Goal: Transaction & Acquisition: Purchase product/service

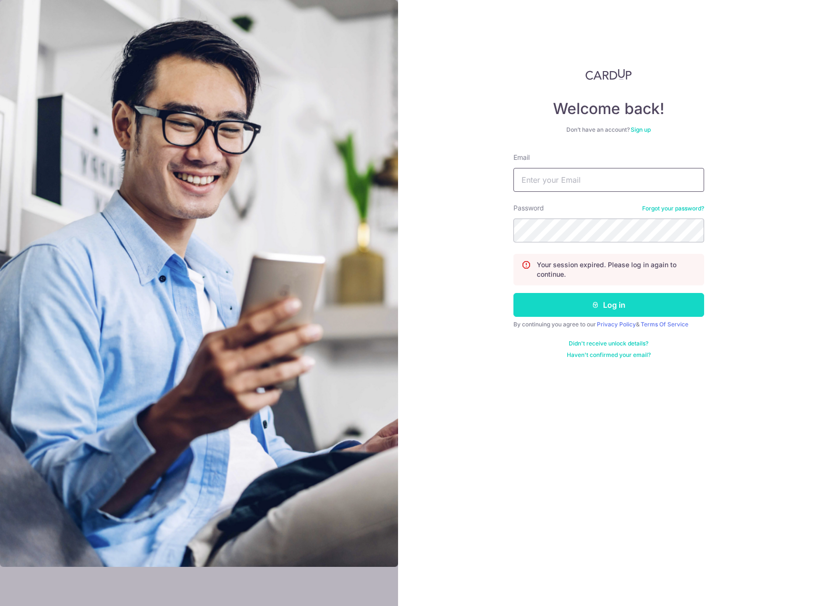
type input "[EMAIL_ADDRESS][DOMAIN_NAME]"
click at [586, 311] on button "Log in" at bounding box center [609, 305] width 191 height 24
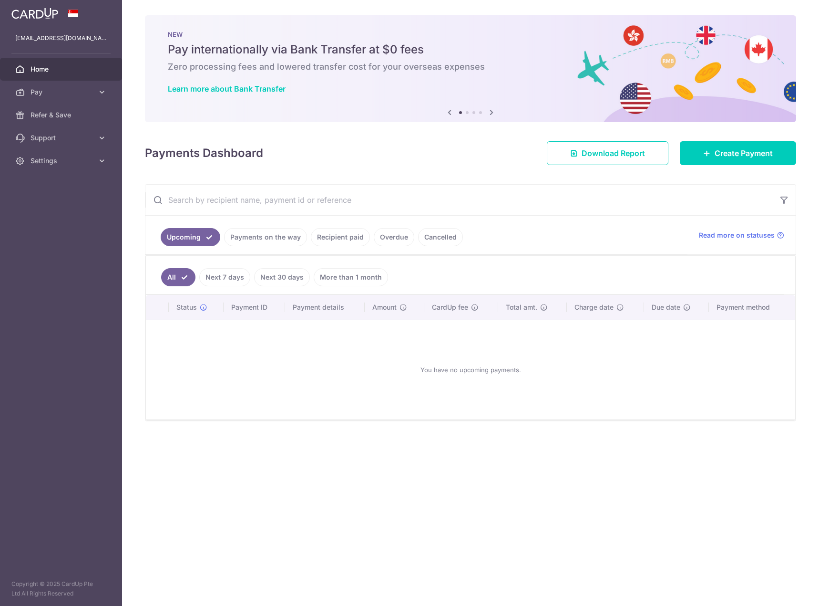
click at [768, 139] on div "Payments Dashboard Download Report Create Payment" at bounding box center [470, 151] width 651 height 28
click at [761, 144] on link "Create Payment" at bounding box center [738, 153] width 116 height 24
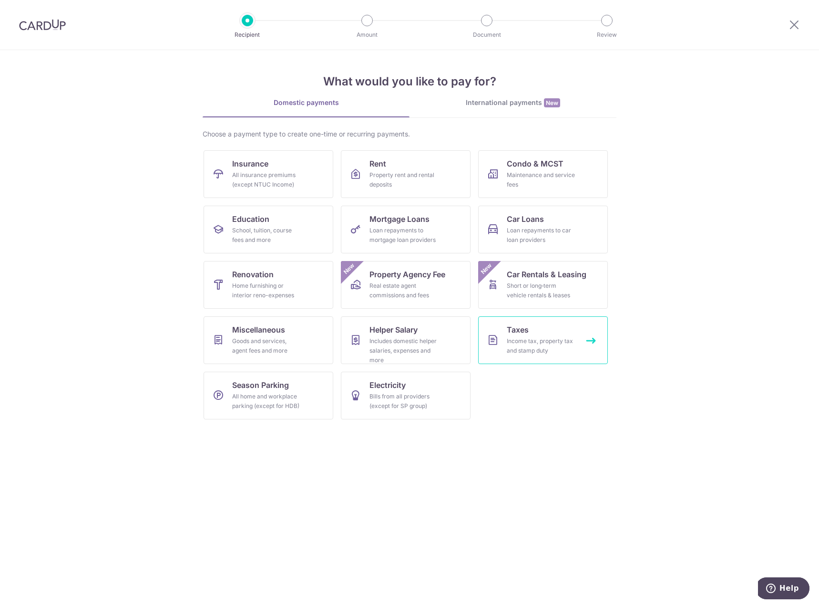
click at [518, 345] on div "Income tax, property tax and stamp duty" at bounding box center [541, 345] width 69 height 19
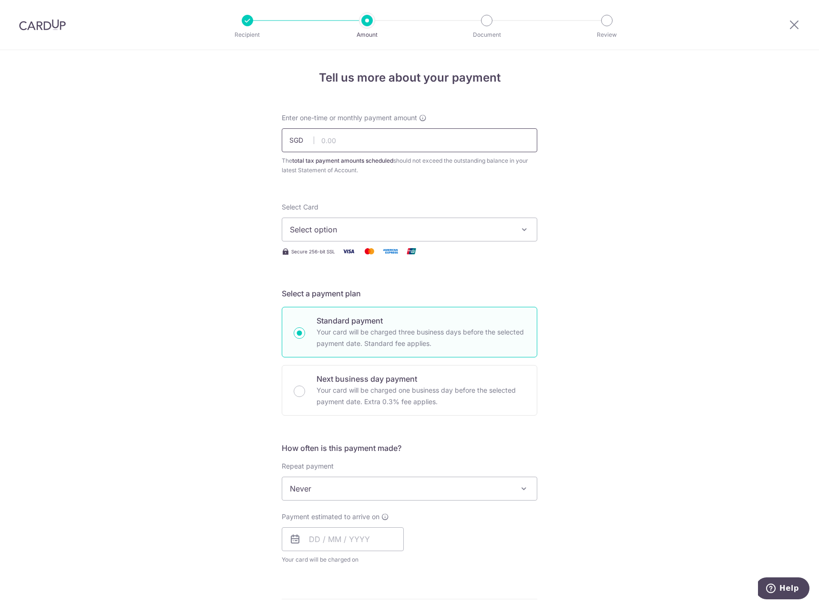
drag, startPoint x: 0, startPoint y: 0, endPoint x: 324, endPoint y: 139, distance: 352.3
click at [324, 139] on input "text" at bounding box center [410, 140] width 256 height 24
type input "1,092.87"
click at [351, 226] on span "Select option" at bounding box center [401, 229] width 222 height 11
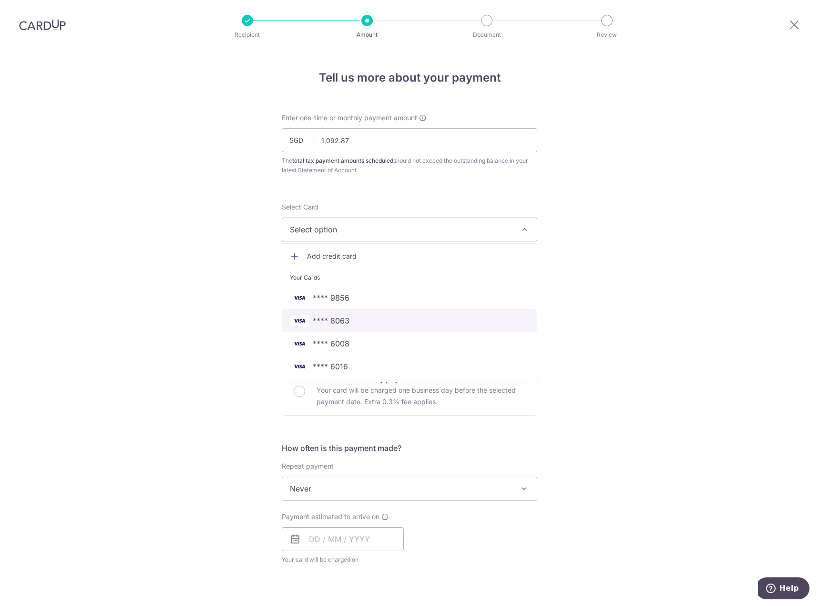
click at [352, 326] on link "**** 8063" at bounding box center [409, 320] width 255 height 23
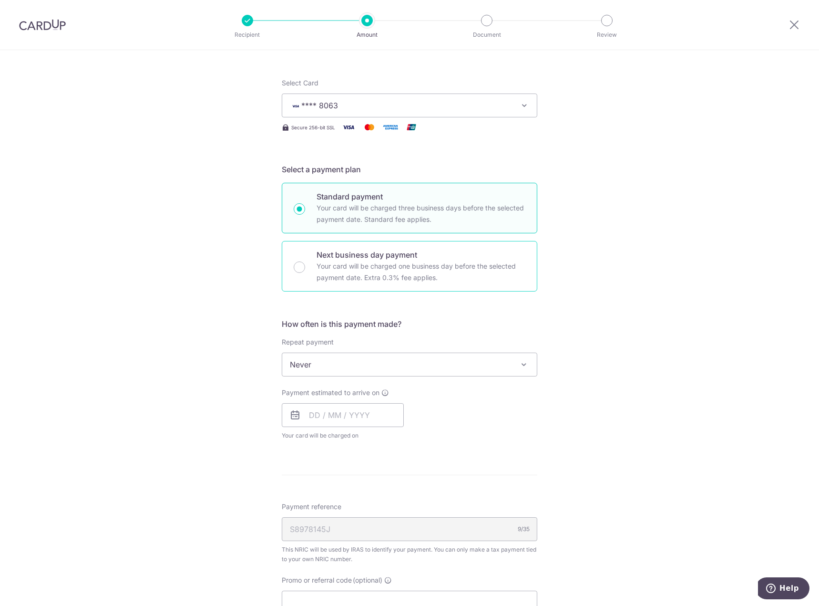
scroll to position [143, 0]
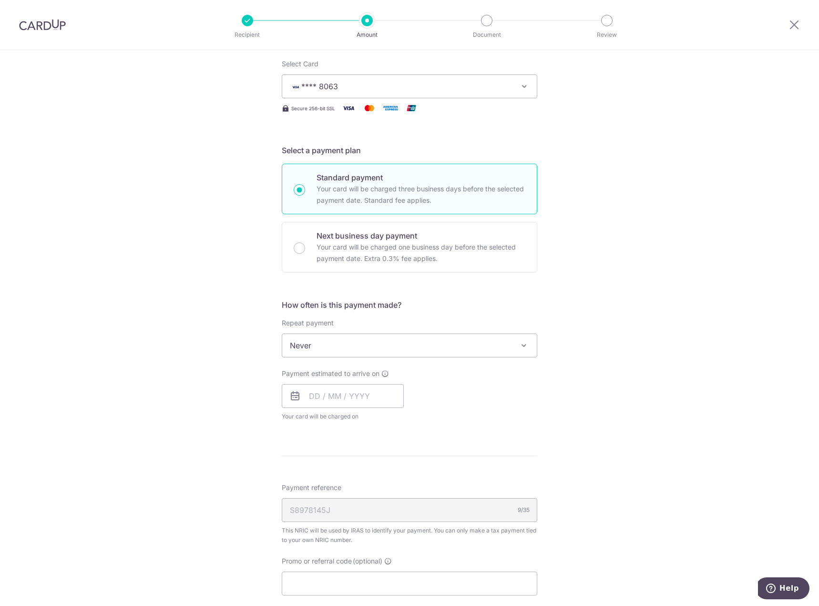
click at [360, 342] on span "Never" at bounding box center [409, 345] width 255 height 23
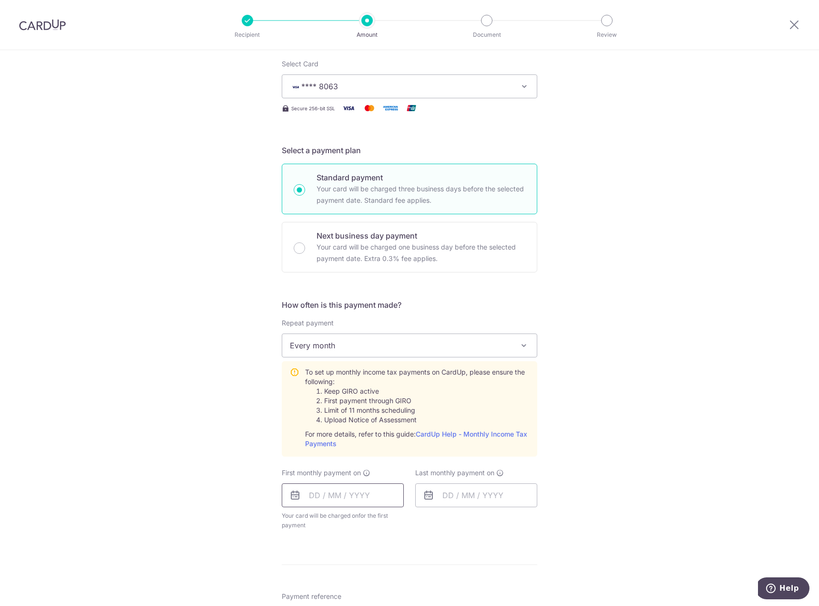
click at [350, 498] on input "text" at bounding box center [343, 495] width 122 height 24
click at [678, 471] on div "Tell us more about your payment Enter one-time or monthly payment amount SGD 1,…" at bounding box center [409, 404] width 819 height 994
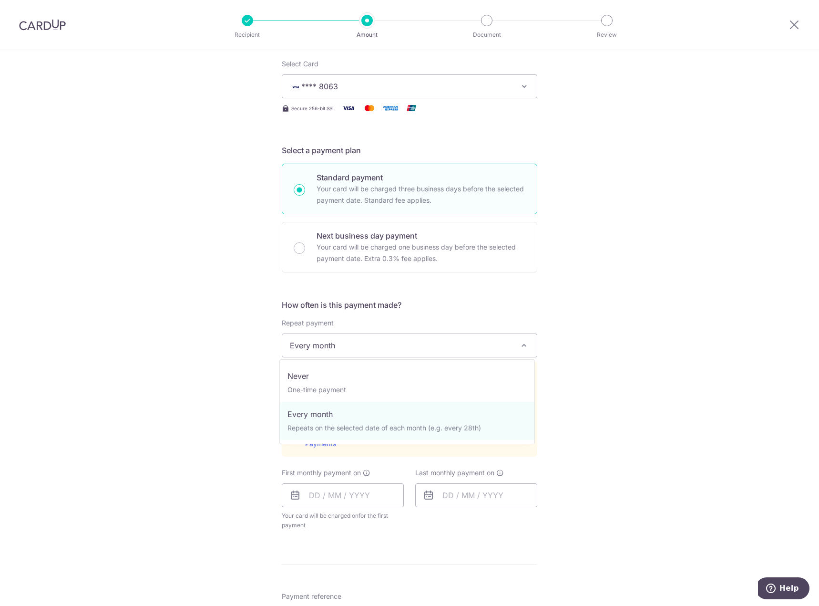
click at [351, 346] on span "Every month" at bounding box center [409, 345] width 255 height 23
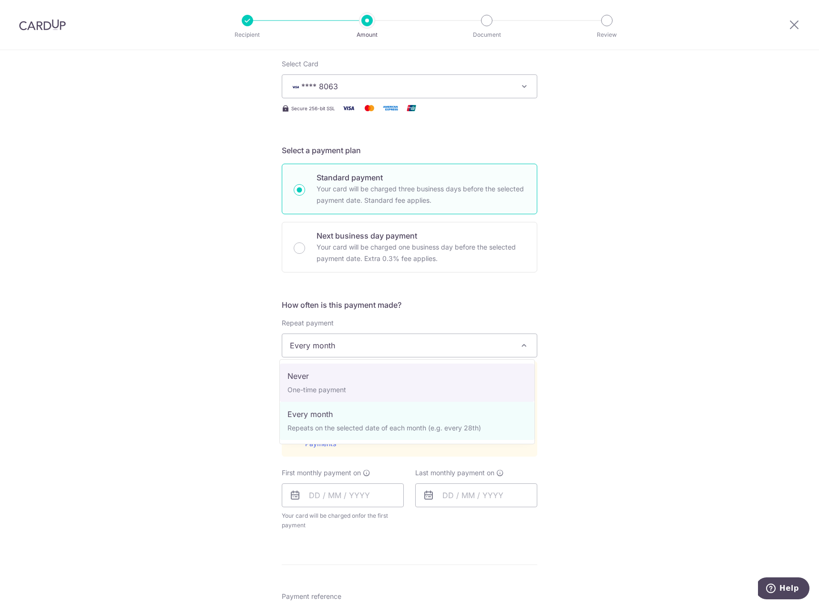
select select "1"
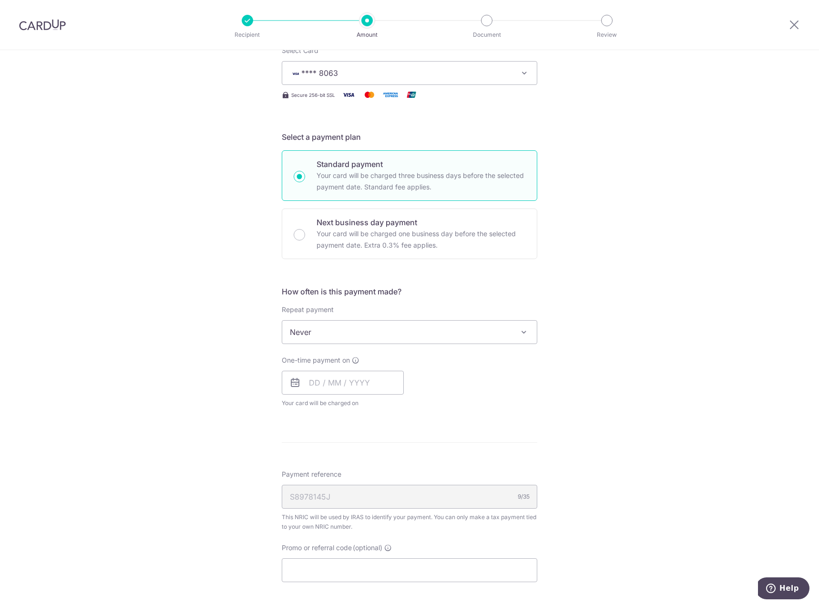
scroll to position [238, 0]
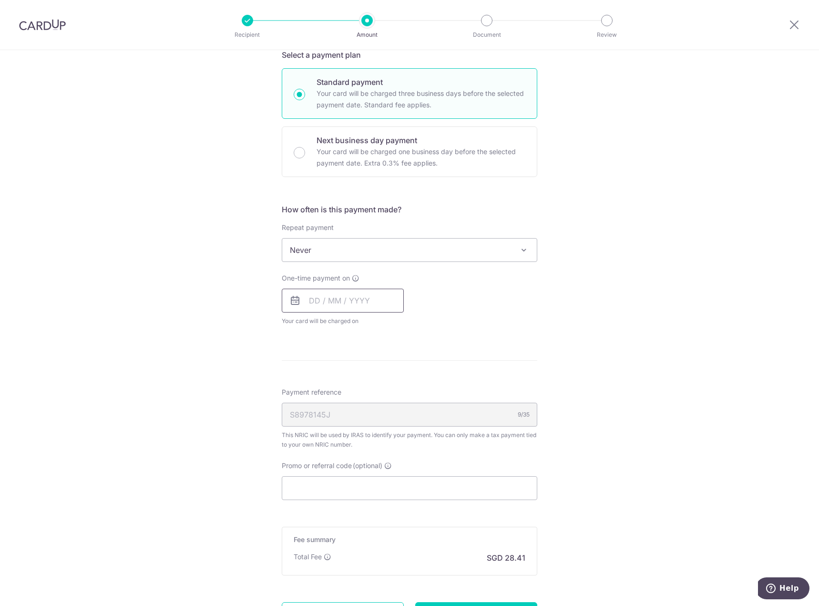
click at [344, 301] on input "text" at bounding box center [343, 301] width 122 height 24
click at [344, 326] on select "Aug Sep Oct Nov Dec" at bounding box center [335, 326] width 25 height 8
click at [352, 423] on link "24" at bounding box center [358, 425] width 15 height 15
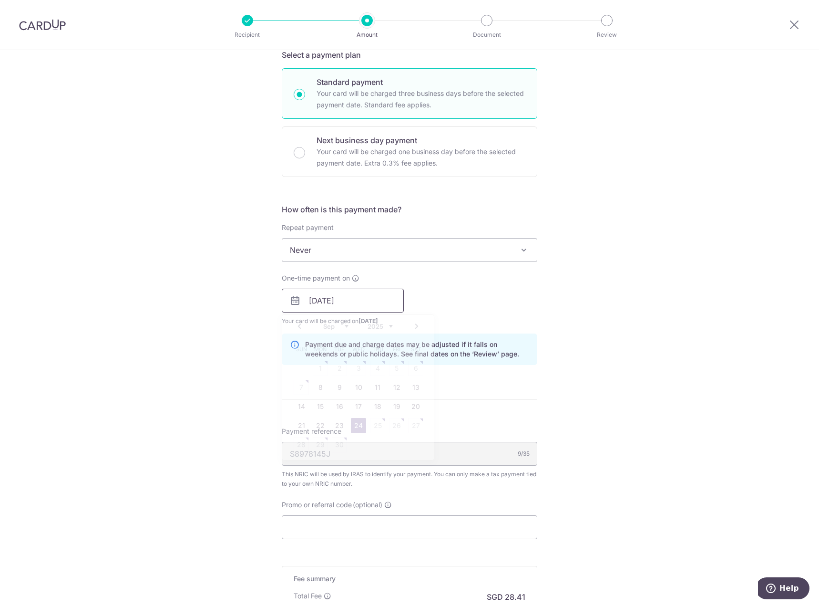
click at [354, 303] on input "24/09/2025" at bounding box center [343, 301] width 122 height 24
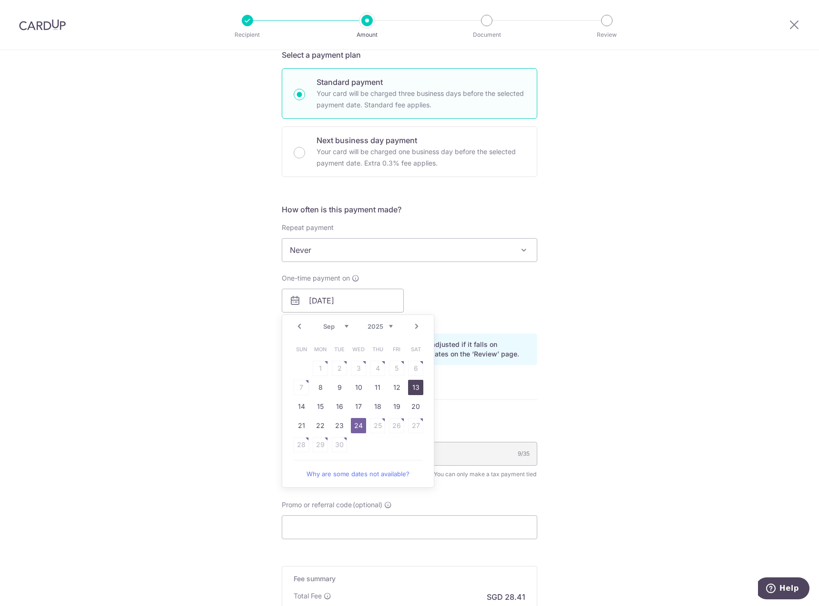
click at [410, 388] on link "13" at bounding box center [415, 387] width 15 height 15
type input "13/09/2025"
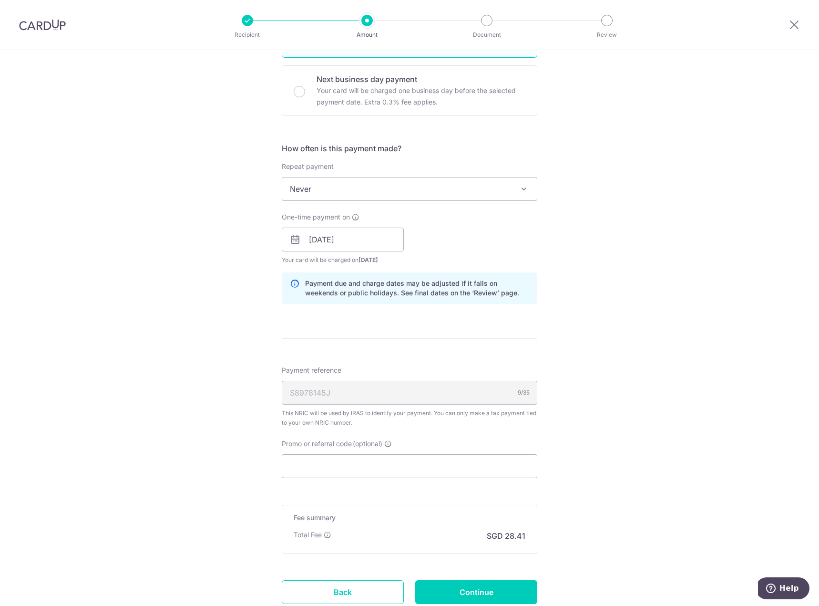
scroll to position [334, 0]
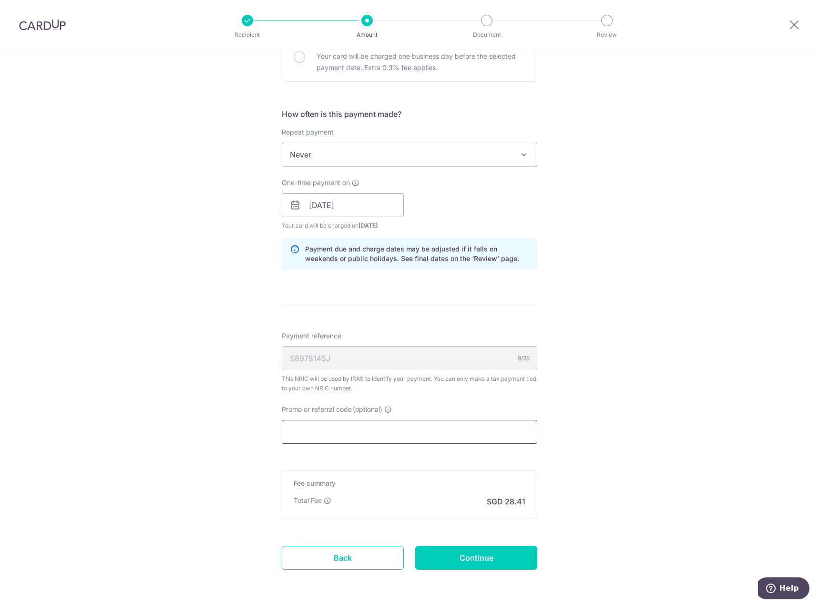
click at [350, 427] on input "Promo or referral code (optional)" at bounding box center [410, 432] width 256 height 24
click at [387, 428] on input "Promo or referral code (optional)" at bounding box center [410, 432] width 256 height 24
paste input "VTAX25ONE"
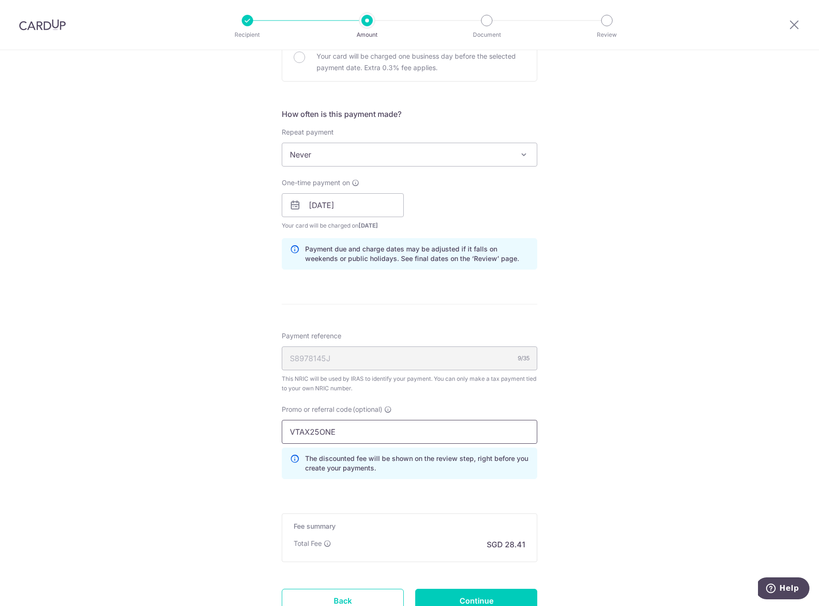
type input "VTAX25ONE"
click at [652, 442] on div "Tell us more about your payment Enter one-time or monthly payment amount SGD 1,…" at bounding box center [409, 200] width 819 height 968
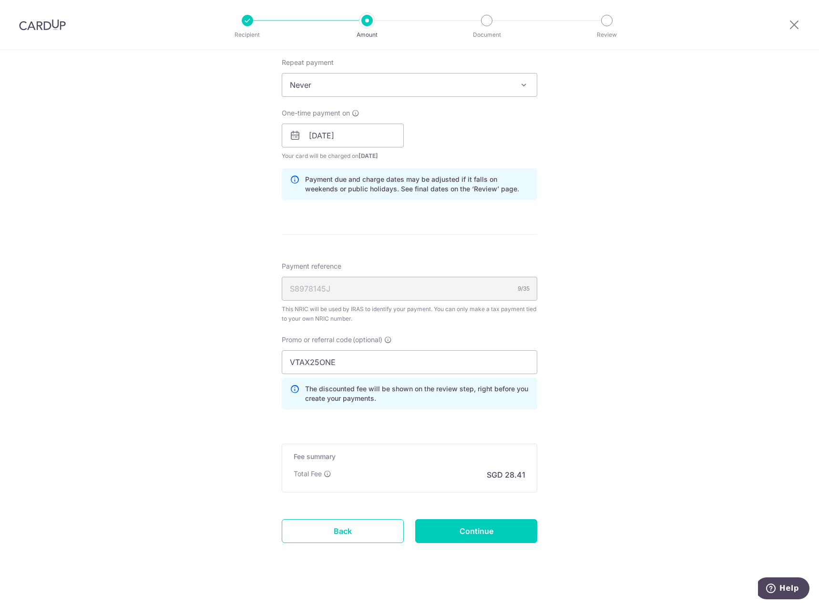
scroll to position [412, 0]
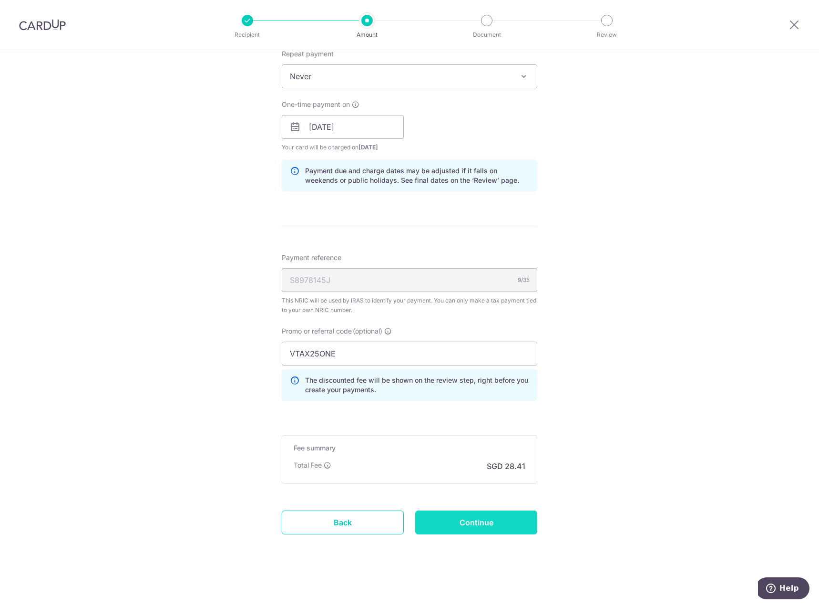
click at [469, 523] on input "Continue" at bounding box center [476, 522] width 122 height 24
type input "Create Schedule"
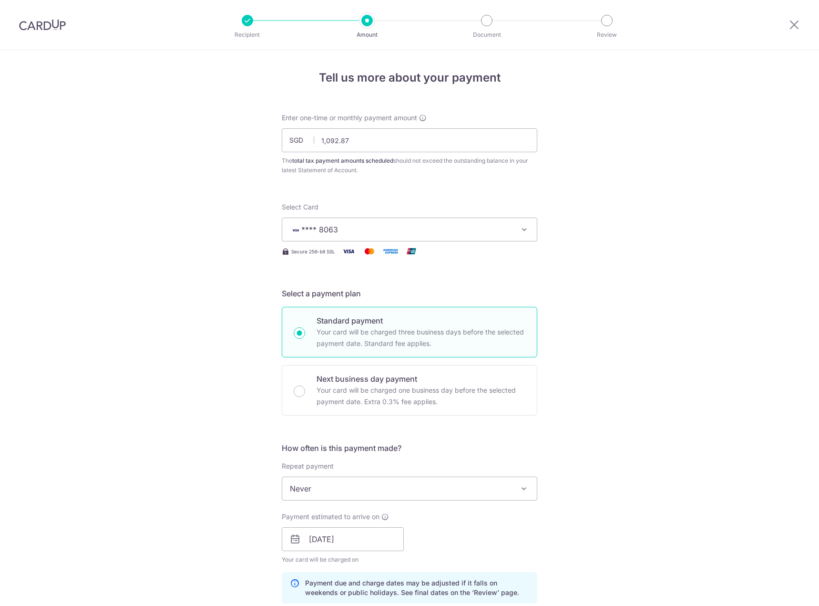
scroll to position [425, 0]
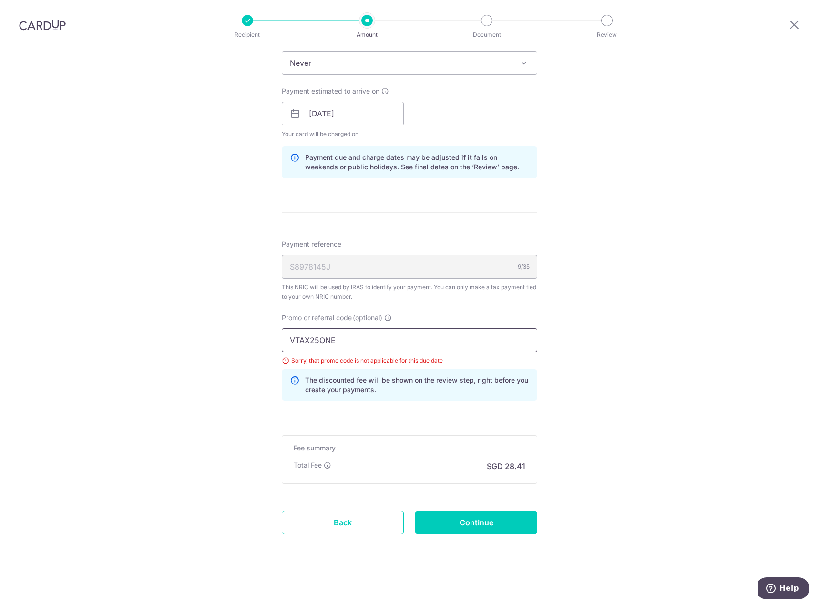
click at [381, 339] on input "VTAX25ONE" at bounding box center [410, 340] width 256 height 24
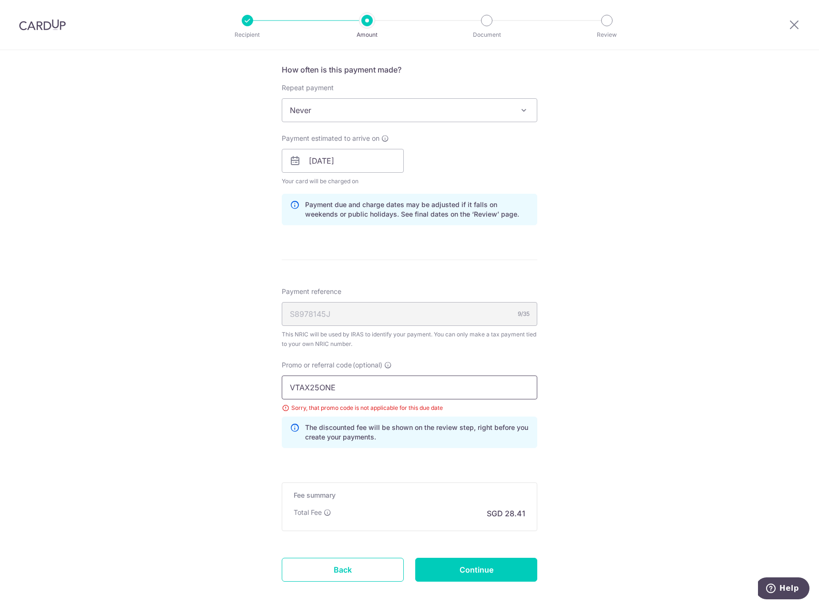
scroll to position [378, 0]
click at [349, 154] on input "13/09/2025" at bounding box center [343, 161] width 122 height 24
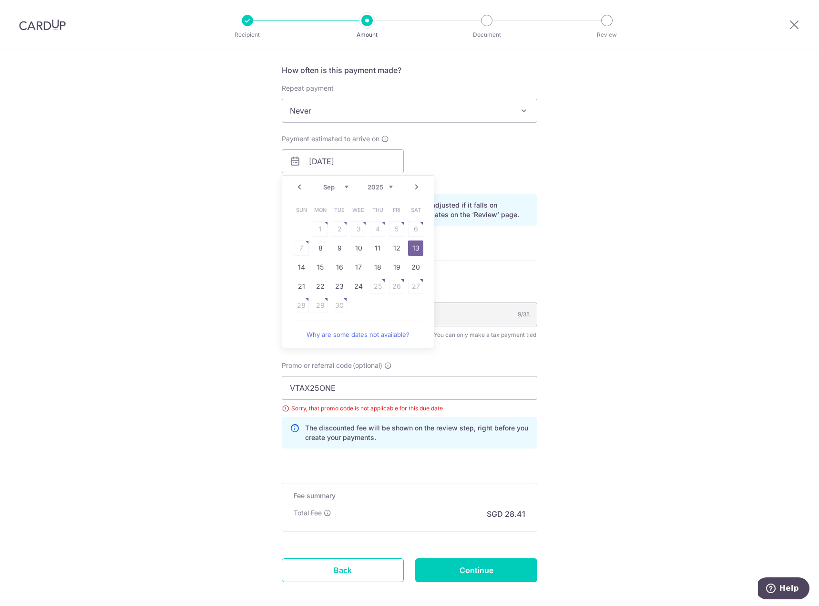
click at [333, 187] on select "Aug Sep Oct Nov Dec" at bounding box center [335, 187] width 25 height 8
click at [320, 305] on link "25" at bounding box center [320, 305] width 15 height 15
type input "[DATE]"
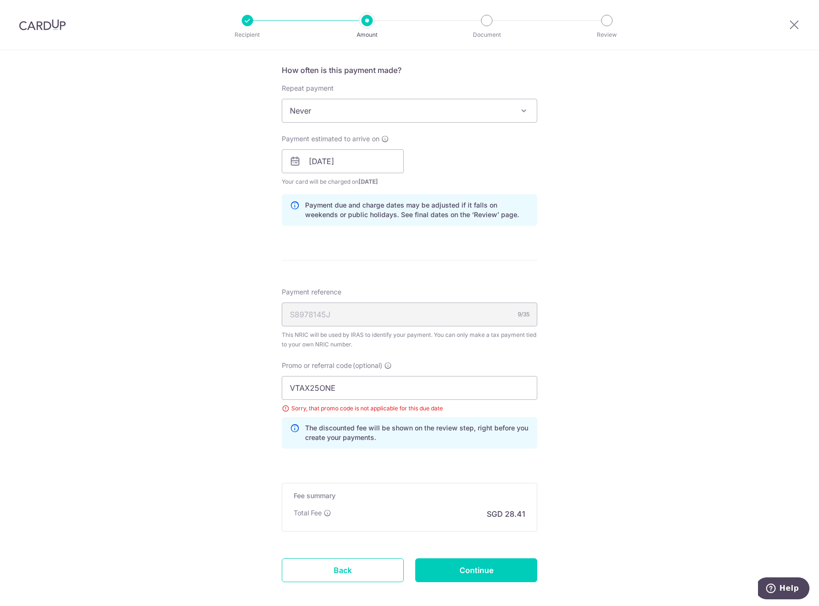
click at [600, 455] on div "Tell us more about your payment Enter one-time or monthly payment amount SGD 1,…" at bounding box center [409, 162] width 819 height 981
click at [489, 572] on input "Continue" at bounding box center [476, 570] width 122 height 24
type input "Update Schedule"
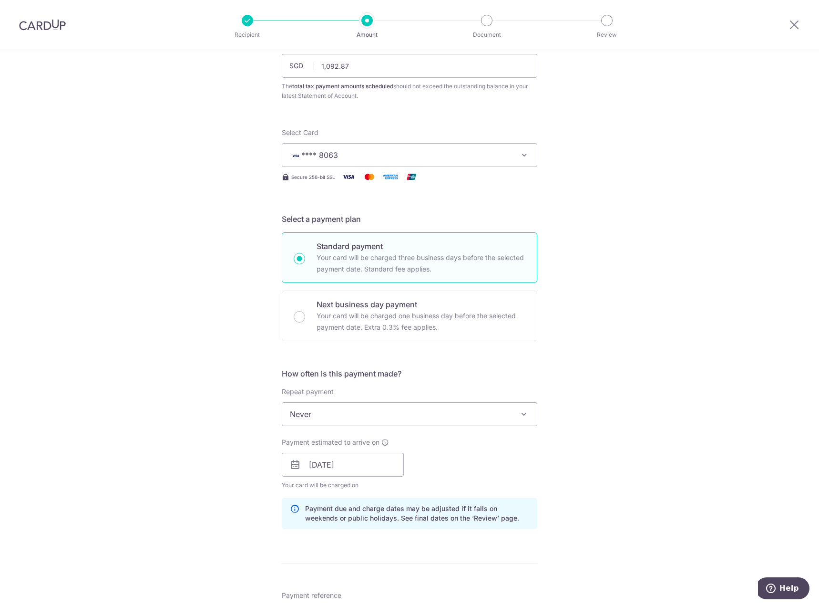
scroll to position [95, 0]
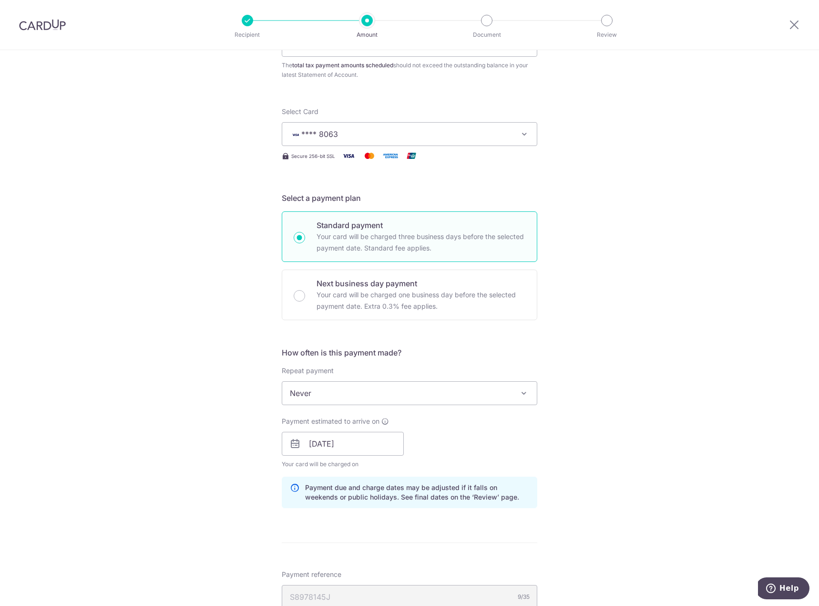
click at [352, 402] on span "Never" at bounding box center [409, 393] width 255 height 23
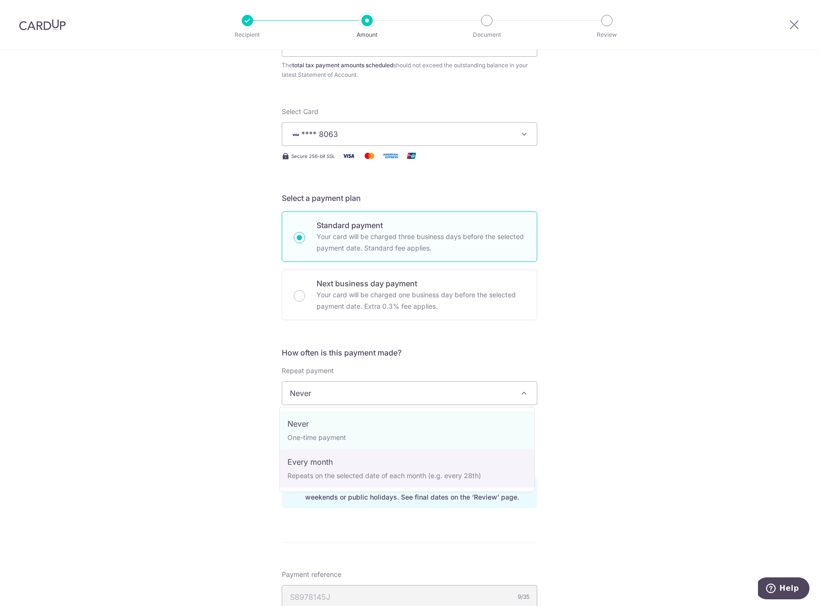
select select "3"
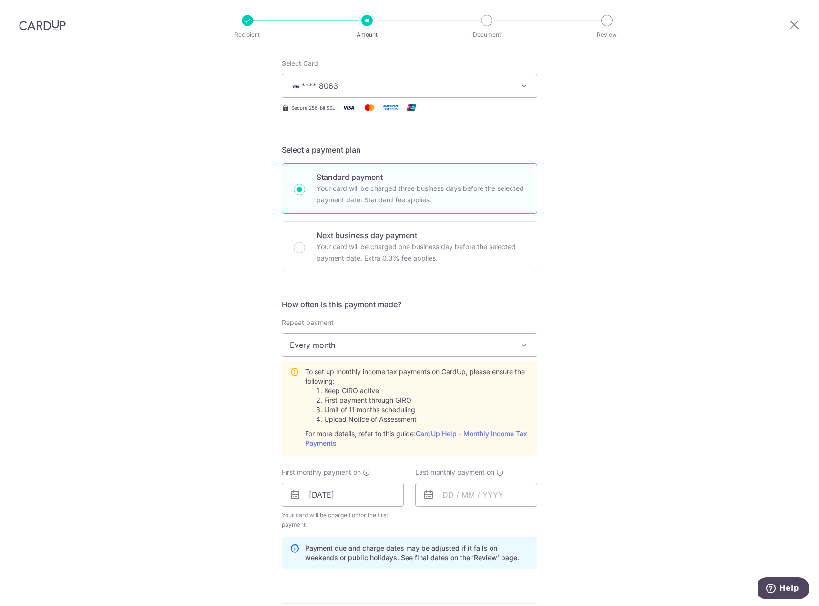
scroll to position [286, 0]
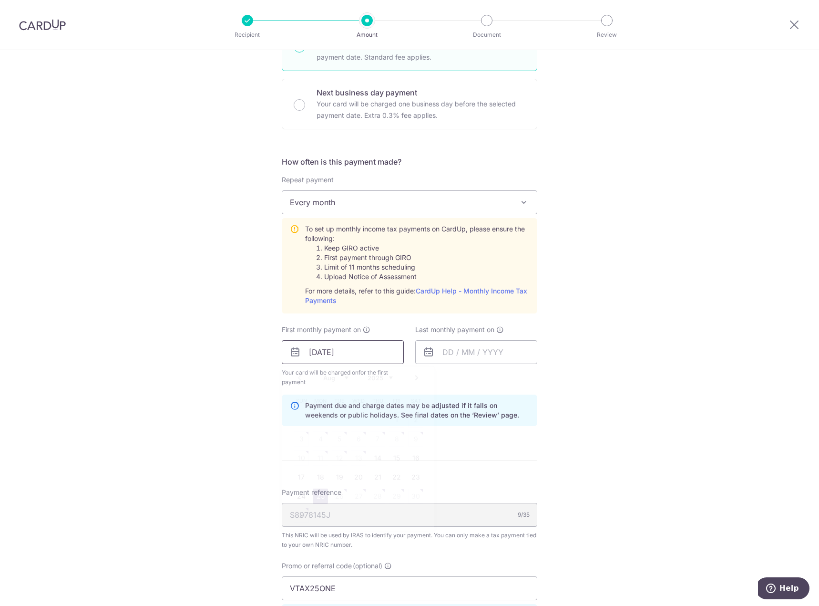
click at [343, 354] on input "[DATE]" at bounding box center [343, 352] width 122 height 24
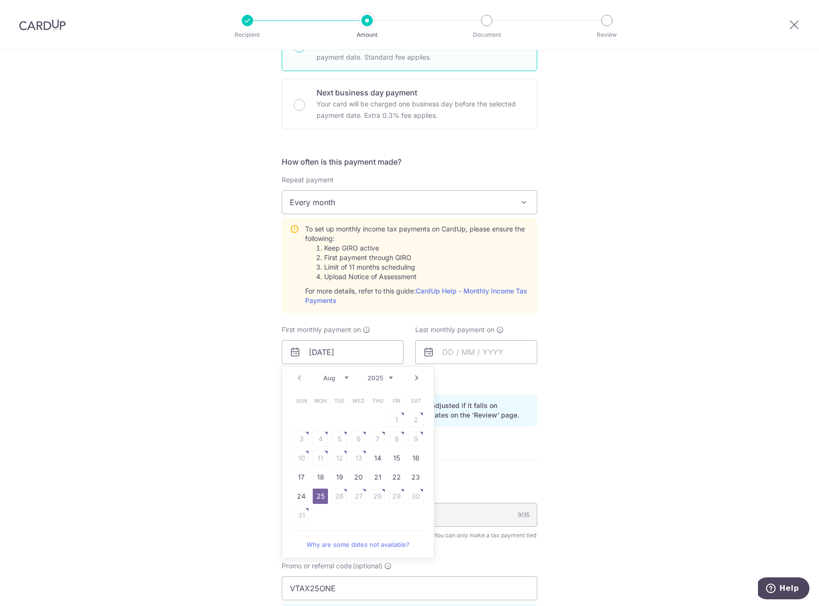
drag, startPoint x: 317, startPoint y: 498, endPoint x: 578, endPoint y: 426, distance: 271.5
click at [317, 498] on link "25" at bounding box center [320, 495] width 15 height 15
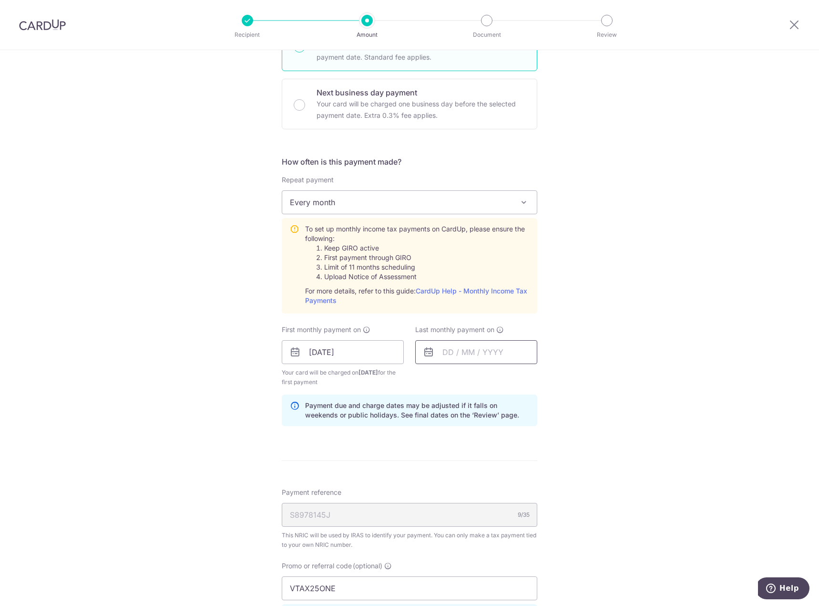
click at [454, 355] on input "text" at bounding box center [476, 352] width 122 height 24
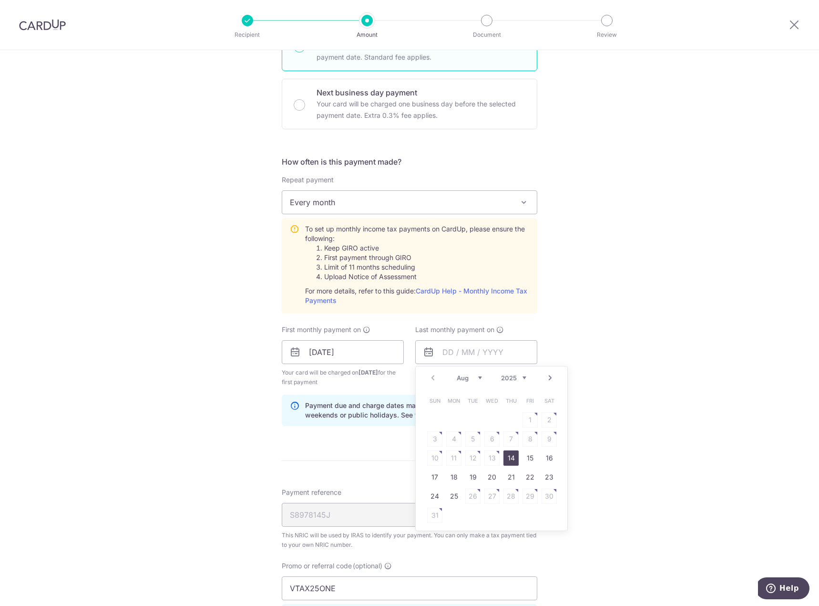
click at [478, 379] on select "Aug Sep Oct Nov Dec" at bounding box center [469, 378] width 25 height 8
click at [523, 444] on link "12" at bounding box center [530, 438] width 15 height 15
type input "12/12/2025"
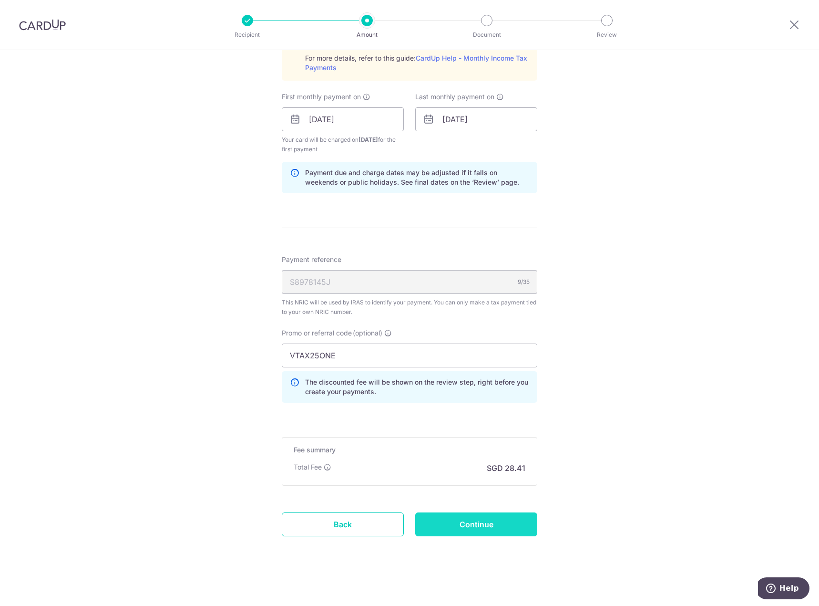
scroll to position [521, 0]
click at [493, 527] on input "Continue" at bounding box center [476, 522] width 122 height 24
type input "Update Schedule"
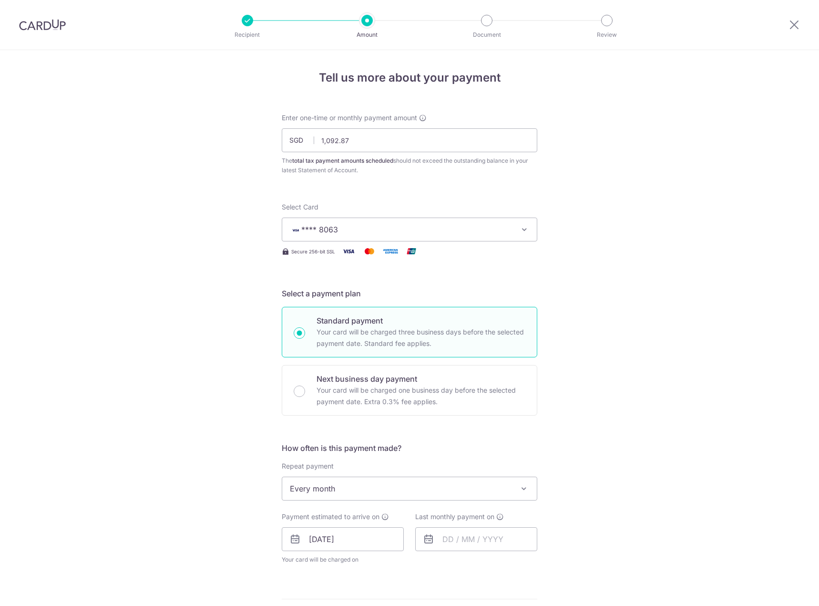
scroll to position [386, 0]
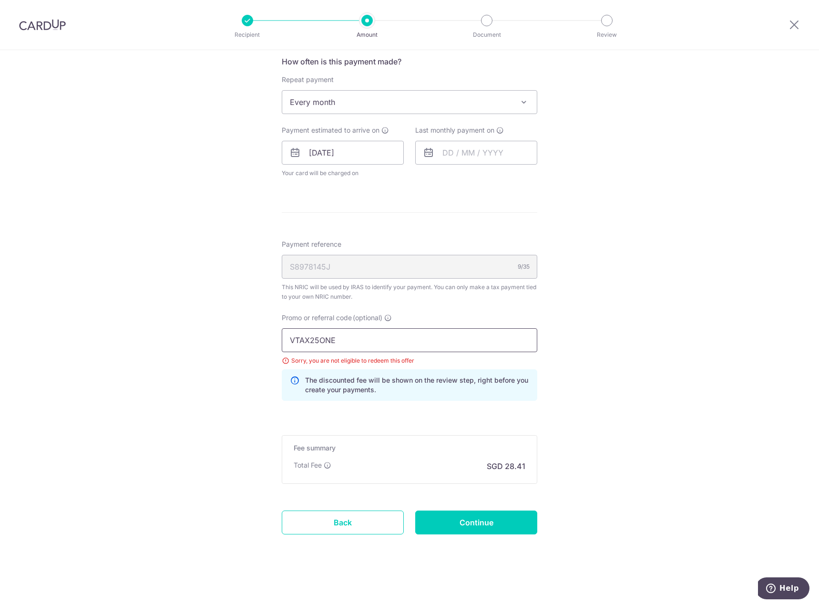
click at [354, 339] on input "VTAX25ONE" at bounding box center [410, 340] width 256 height 24
click at [402, 344] on input "VTAX25ONE" at bounding box center [410, 340] width 256 height 24
paste input "R"
type input "VTAX25R"
click at [481, 528] on input "Continue" at bounding box center [476, 522] width 122 height 24
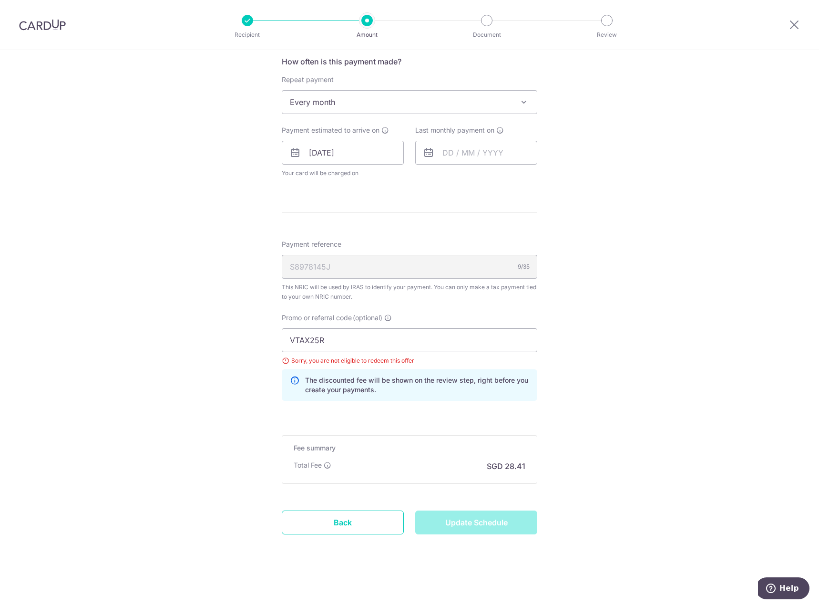
type input "Update Schedule"
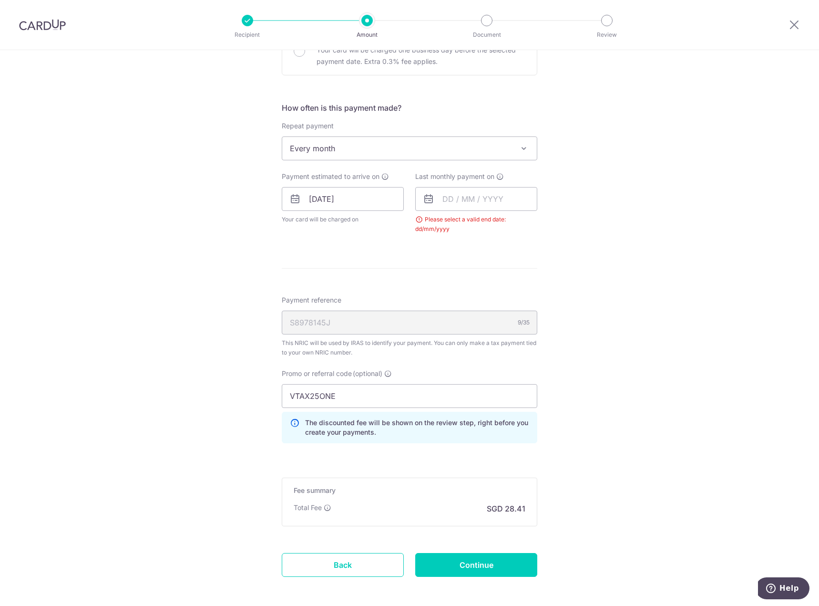
scroll to position [239, 0]
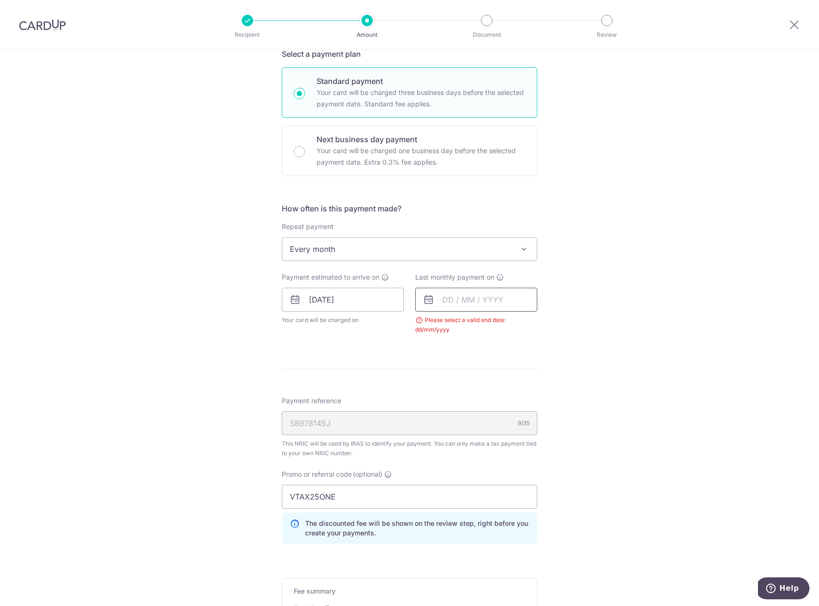
click at [453, 305] on input "text" at bounding box center [476, 300] width 122 height 24
click at [475, 326] on select "Aug Sep Oct Nov Dec" at bounding box center [469, 325] width 25 height 8
click at [525, 385] on link "12" at bounding box center [530, 386] width 15 height 15
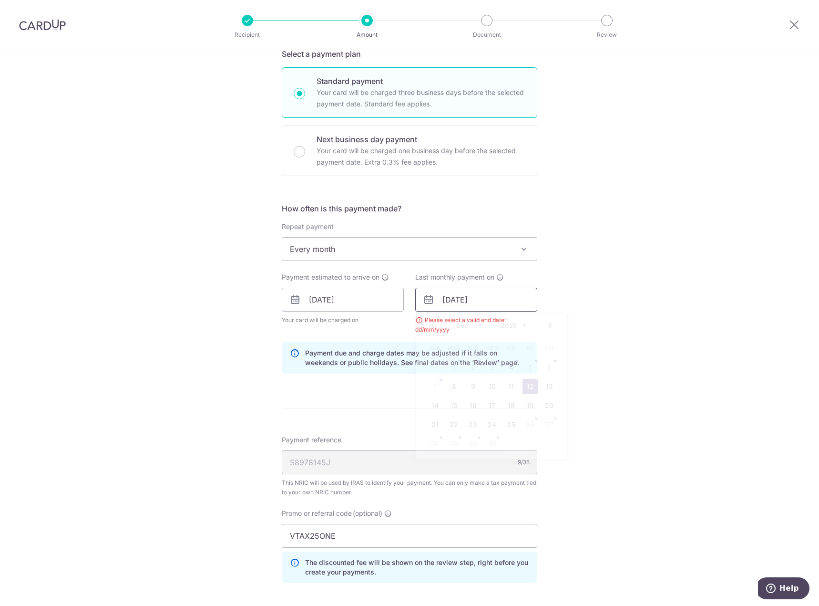
click at [485, 303] on input "12/12/2025" at bounding box center [476, 300] width 122 height 24
click at [548, 390] on link "13" at bounding box center [549, 386] width 15 height 15
click at [454, 300] on input "13/12/2025" at bounding box center [476, 300] width 122 height 24
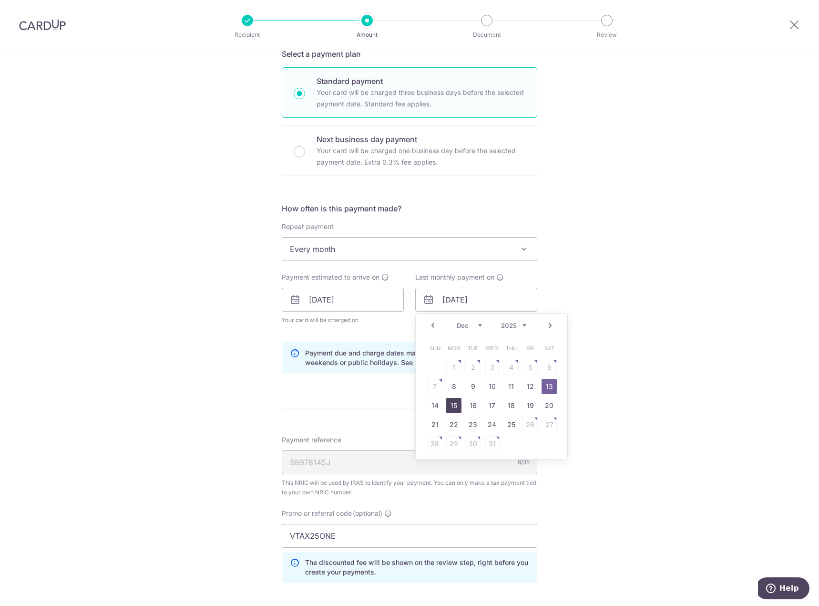
click at [454, 409] on link "15" at bounding box center [453, 405] width 15 height 15
type input "15/12/2025"
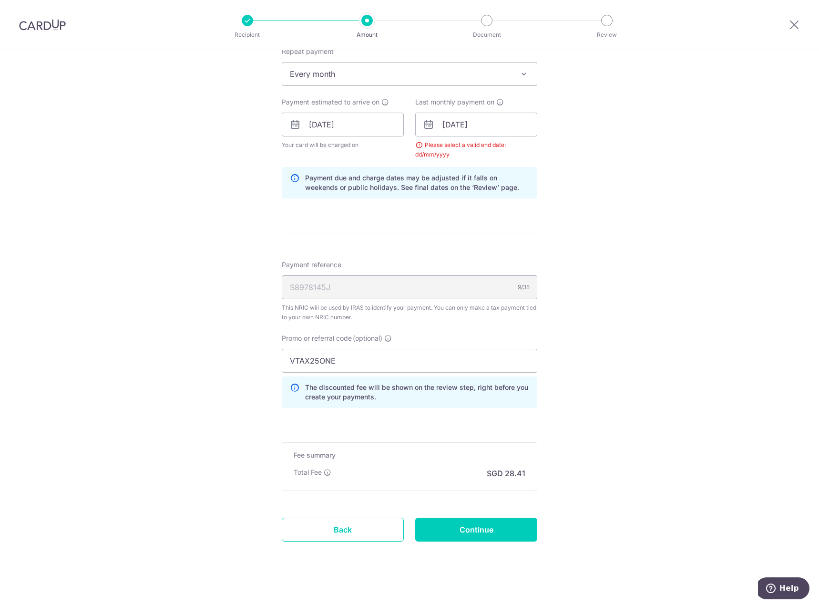
scroll to position [422, 0]
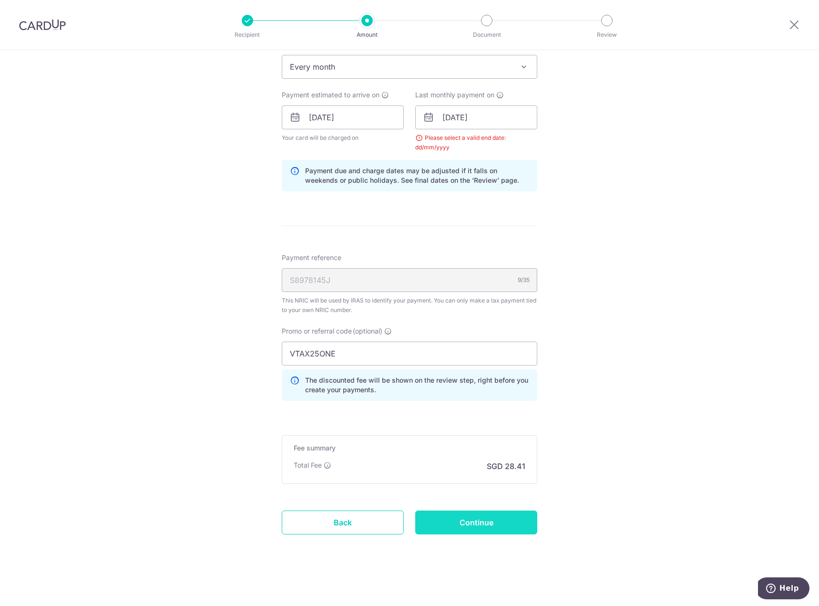
click at [489, 516] on input "Continue" at bounding box center [476, 522] width 122 height 24
type input "Update Schedule"
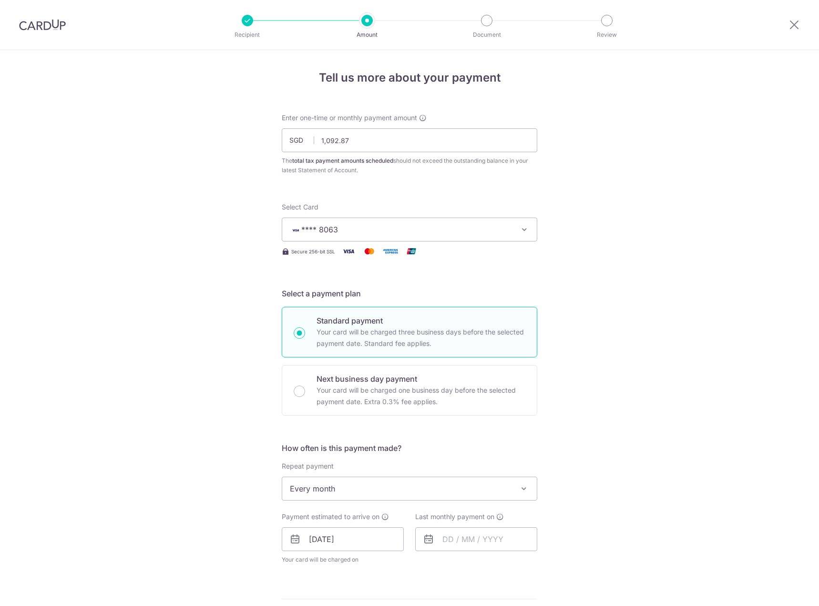
scroll to position [386, 0]
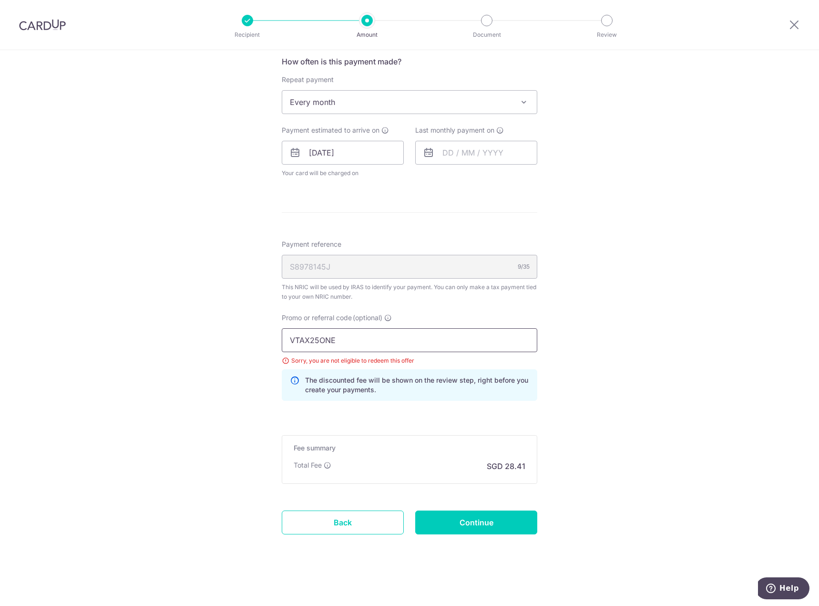
click at [373, 345] on input "VTAX25ONE" at bounding box center [410, 340] width 256 height 24
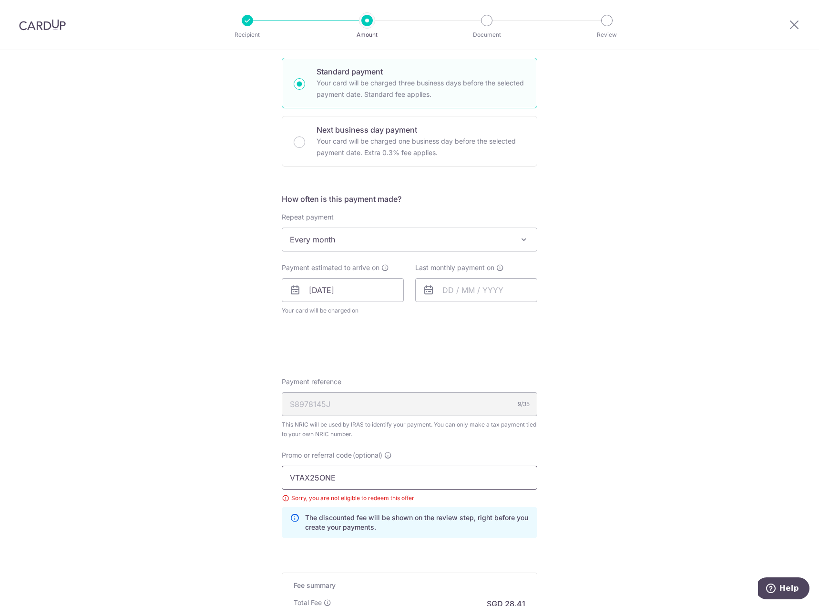
scroll to position [243, 0]
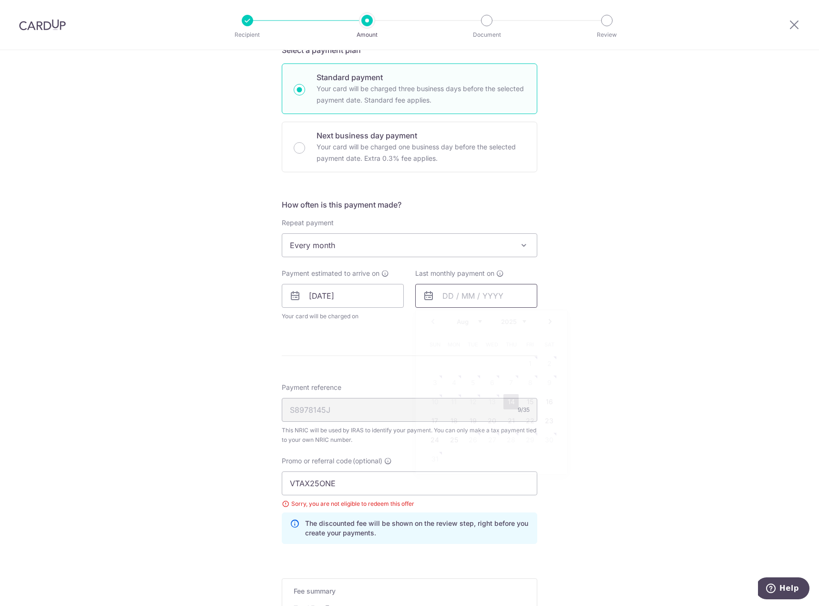
click at [444, 295] on input "text" at bounding box center [476, 296] width 122 height 24
click at [475, 325] on div "Aug Sep Oct Nov Dec 2025 2026" at bounding box center [492, 322] width 70 height 8
click at [478, 320] on select "Aug Sep Oct Nov Dec" at bounding box center [469, 322] width 25 height 8
click at [458, 422] on link "22" at bounding box center [453, 420] width 15 height 15
type input "22/12/2025"
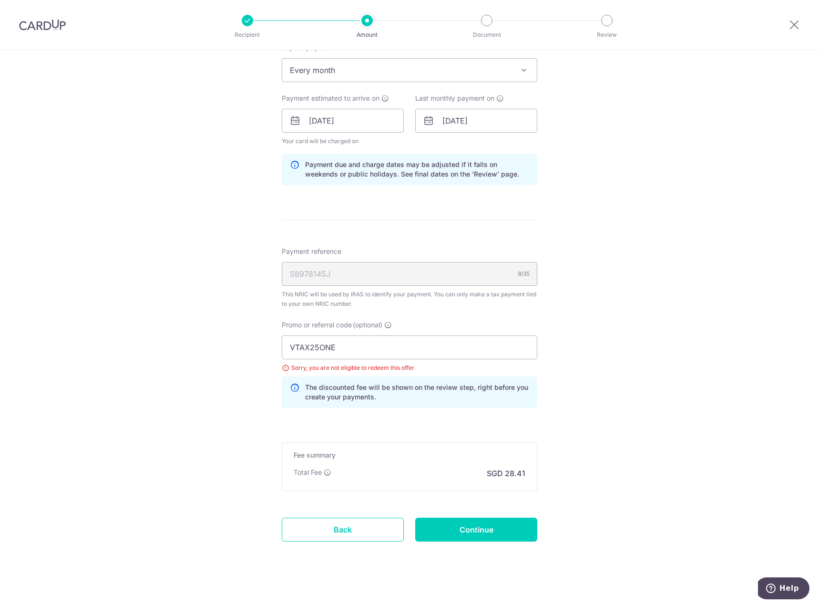
scroll to position [425, 0]
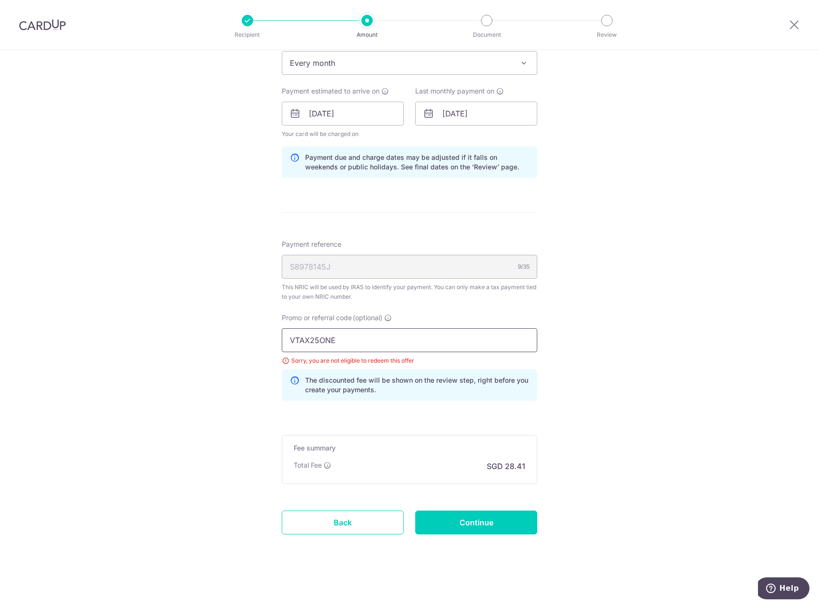
click at [352, 341] on input "VTAX25ONE" at bounding box center [410, 340] width 256 height 24
paste input "R"
type input "VTAX25R"
click at [489, 522] on input "Continue" at bounding box center [476, 522] width 122 height 24
type input "Update Schedule"
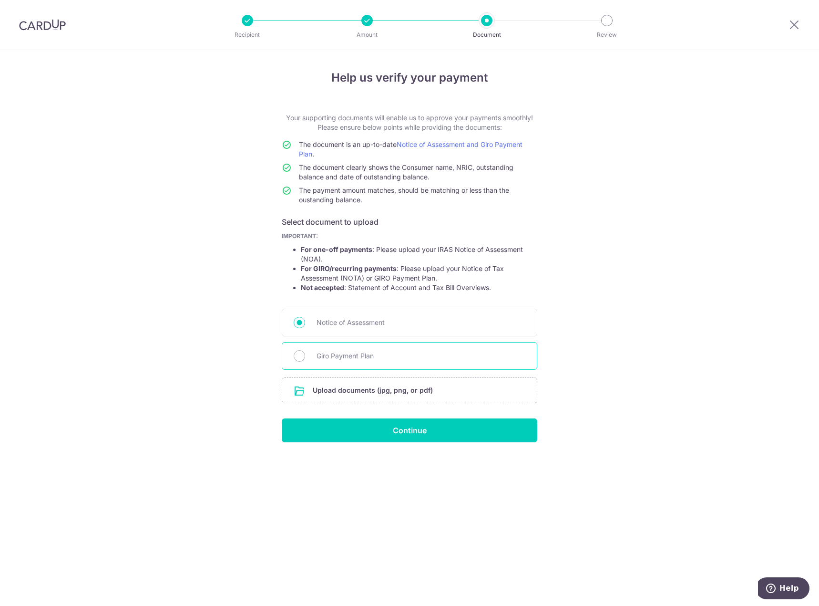
click at [312, 355] on div "Giro Payment Plan" at bounding box center [410, 356] width 256 height 28
click at [300, 357] on input "Giro Payment Plan" at bounding box center [299, 355] width 11 height 11
radio input "true"
click at [430, 435] on input "Continue" at bounding box center [410, 430] width 256 height 24
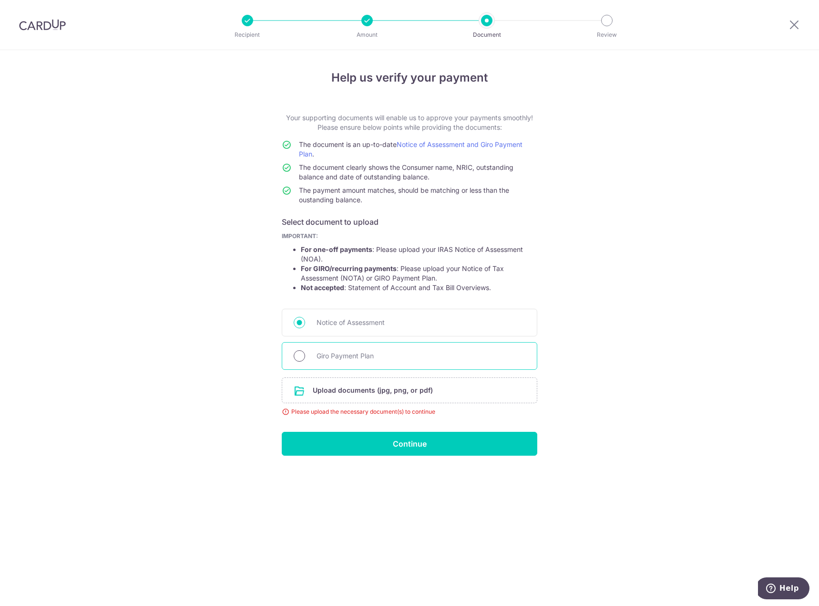
click at [297, 351] on input "Giro Payment Plan" at bounding box center [299, 355] width 11 height 11
radio input "true"
click at [373, 390] on input "file" at bounding box center [409, 390] width 255 height 25
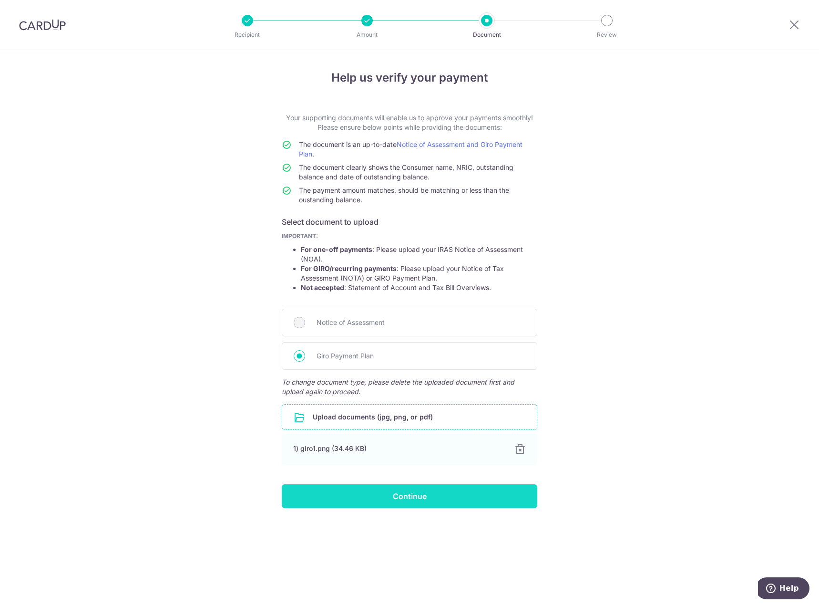
click at [416, 503] on input "Continue" at bounding box center [410, 496] width 256 height 24
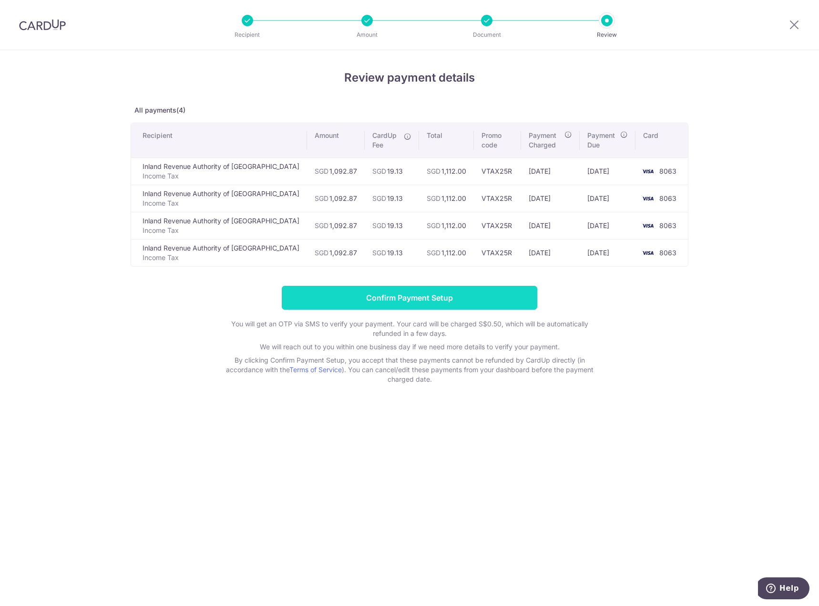
click at [432, 295] on input "Confirm Payment Setup" at bounding box center [410, 298] width 256 height 24
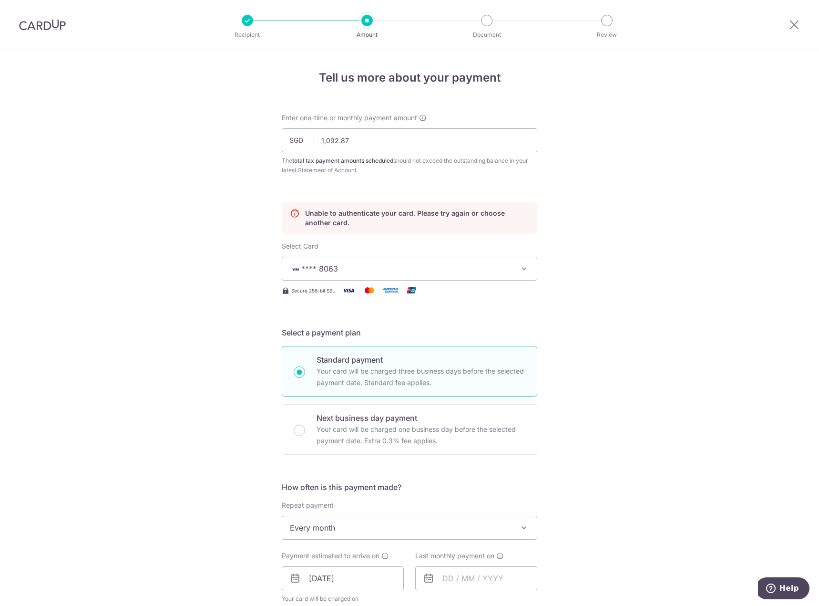
click at [391, 266] on span "**** 8063" at bounding box center [401, 268] width 222 height 11
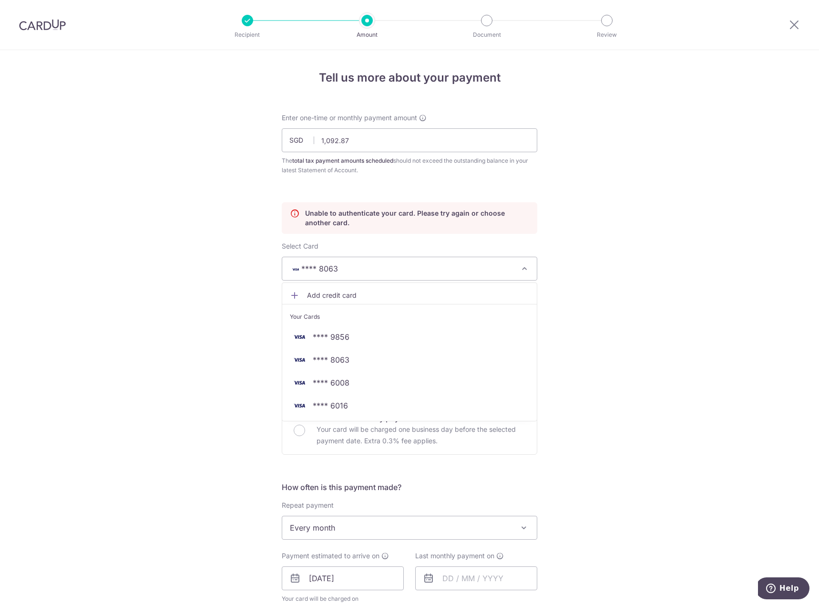
click at [325, 296] on span "Add credit card" at bounding box center [418, 295] width 222 height 10
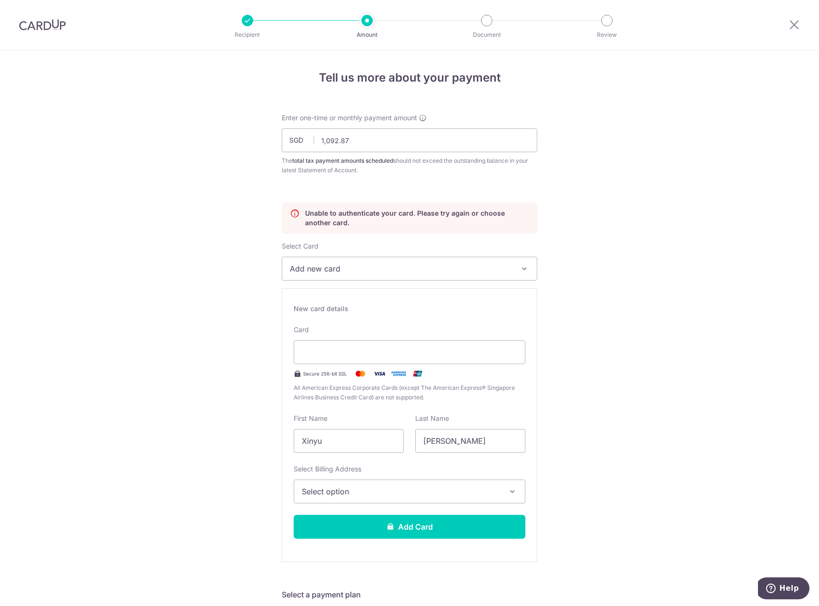
click at [319, 493] on span "Select option" at bounding box center [401, 490] width 198 height 11
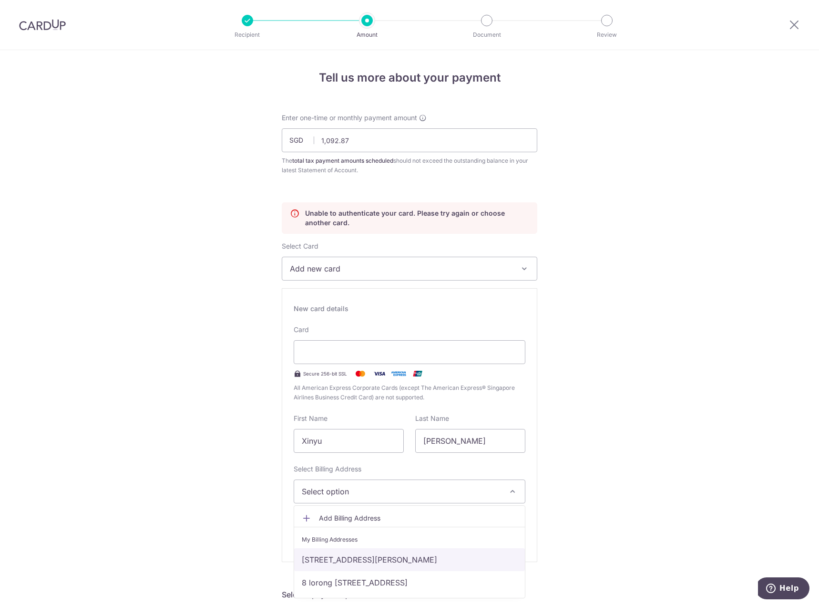
click at [360, 570] on link "9 Lorong 27A Geylang, Sims Green, #01-15, Singapore, Singapore, Singapore-388134" at bounding box center [409, 559] width 231 height 23
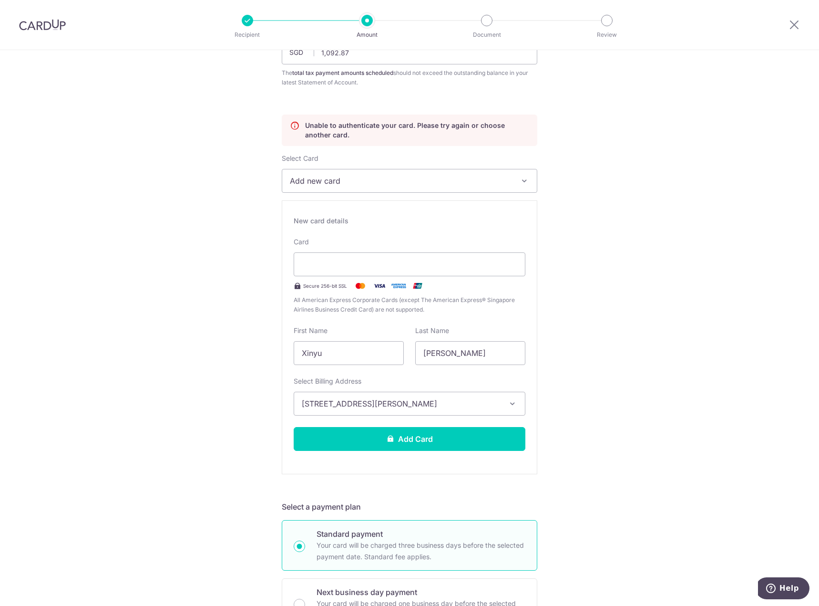
scroll to position [95, 0]
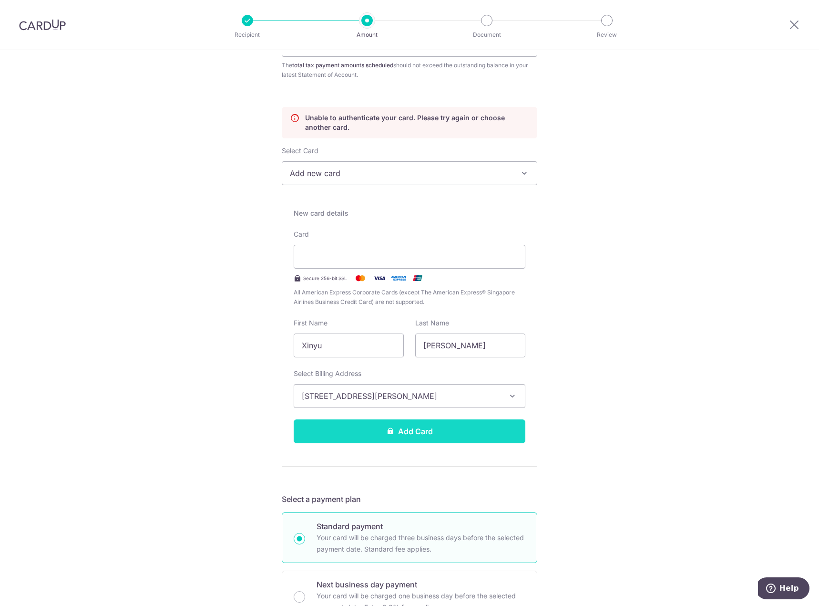
click at [442, 434] on button "Add Card" at bounding box center [410, 431] width 232 height 24
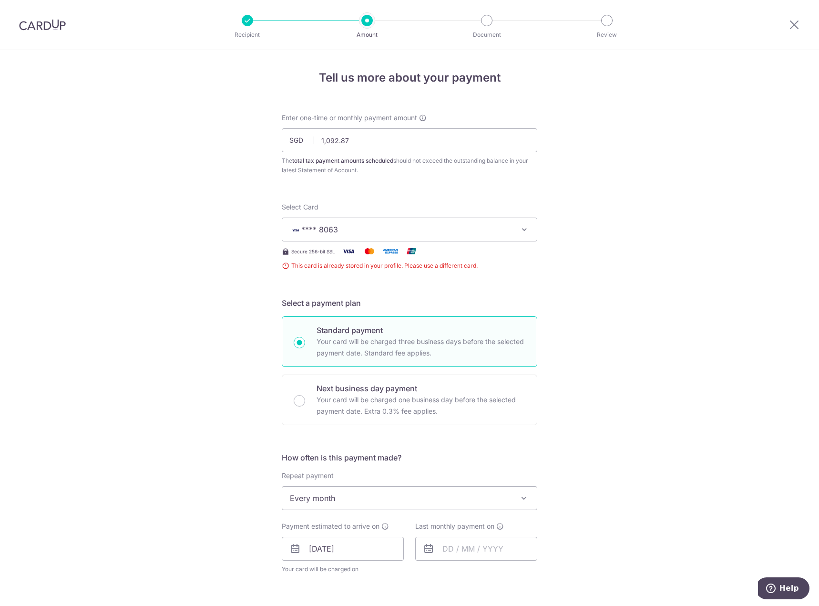
click at [381, 221] on button "**** 8063" at bounding box center [410, 229] width 256 height 24
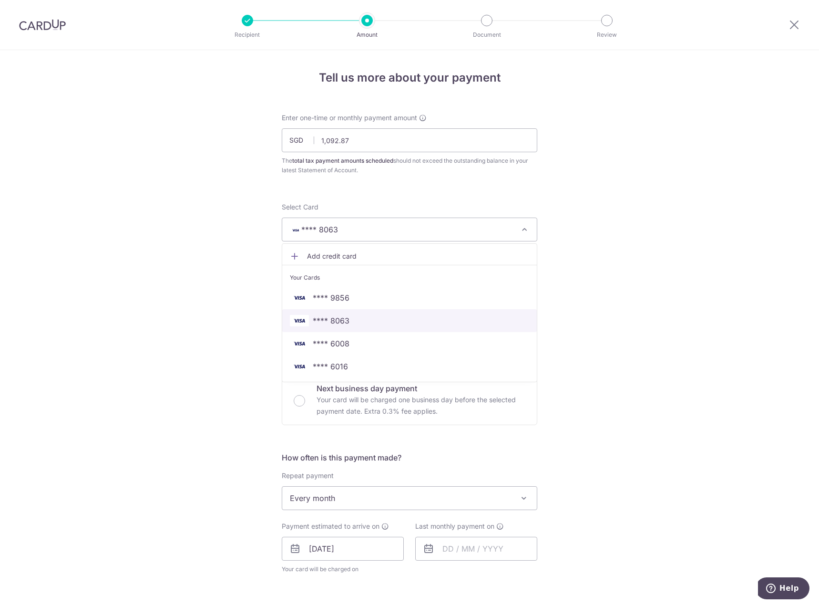
click at [347, 315] on span "**** 8063" at bounding box center [409, 320] width 239 height 11
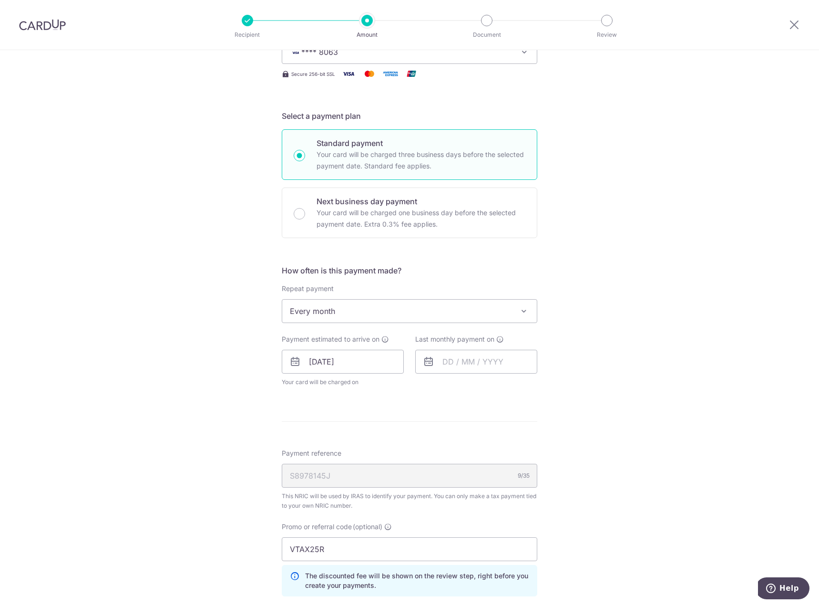
scroll to position [238, 0]
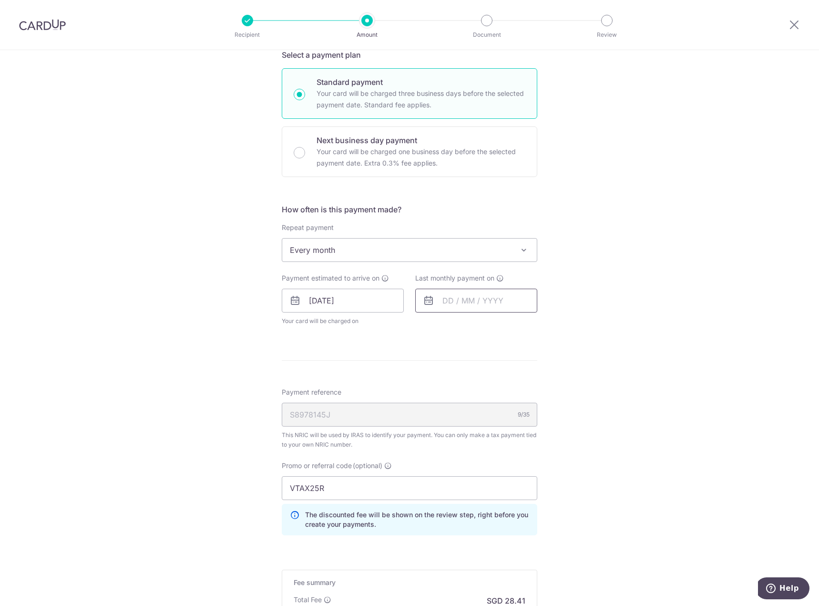
click at [437, 300] on input "text" at bounding box center [476, 301] width 122 height 24
click at [464, 327] on select "Aug Sep Oct Nov Dec" at bounding box center [469, 326] width 25 height 8
click at [455, 427] on link "22" at bounding box center [453, 425] width 15 height 15
type input "22/12/2025"
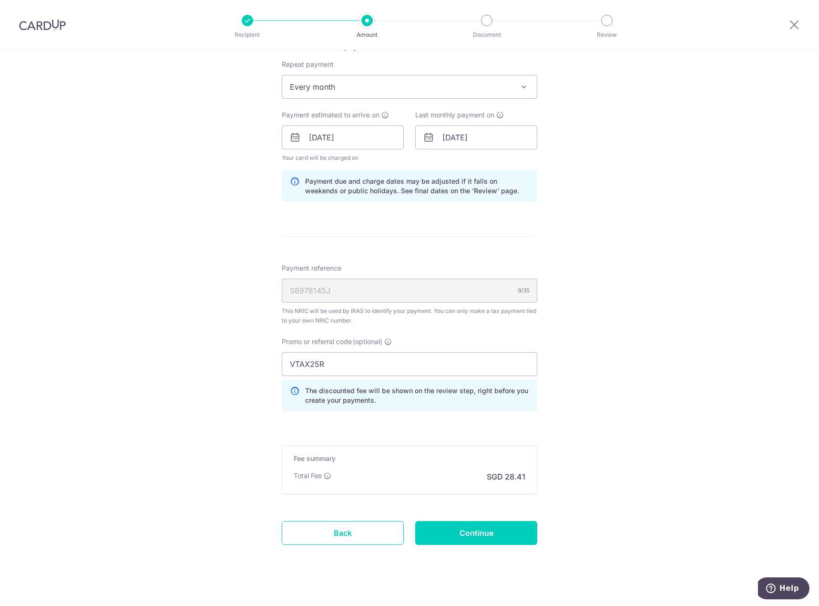
scroll to position [412, 0]
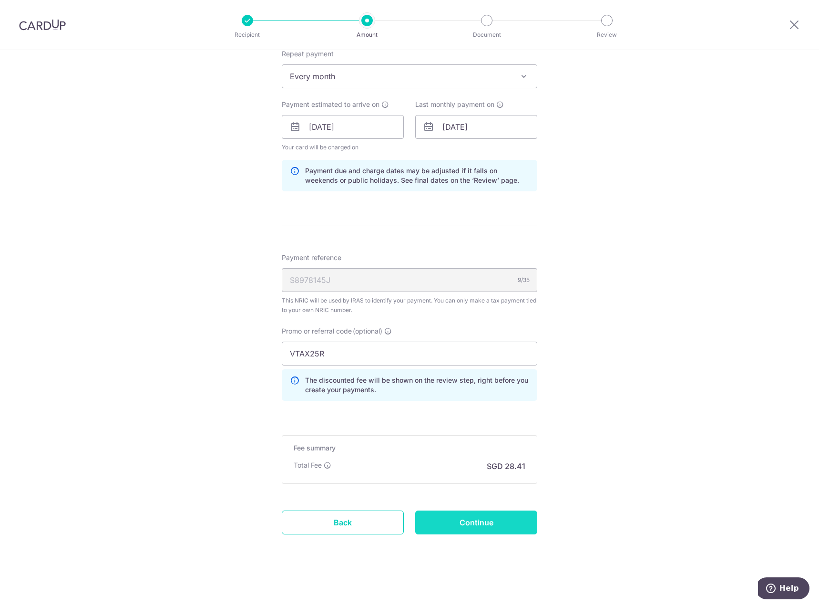
click at [486, 528] on input "Continue" at bounding box center [476, 522] width 122 height 24
type input "Update Schedule"
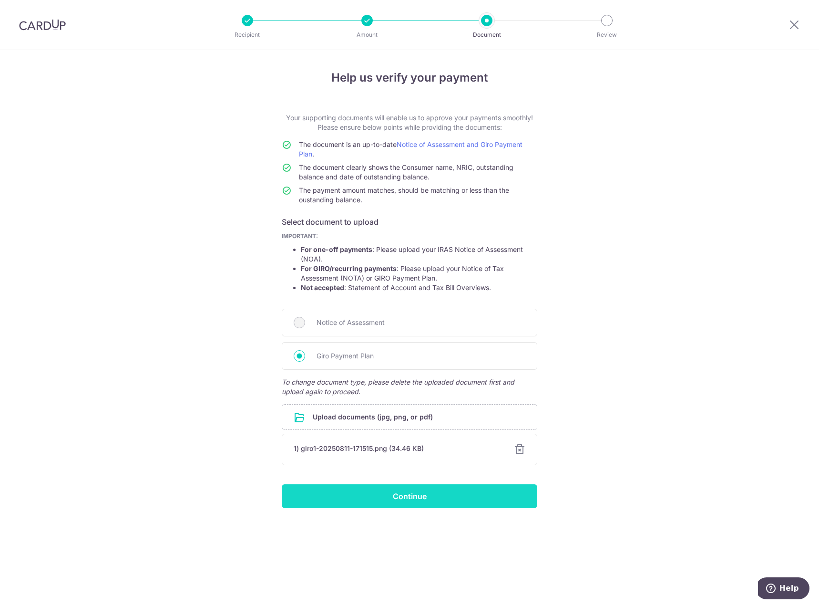
click at [395, 490] on input "Continue" at bounding box center [410, 496] width 256 height 24
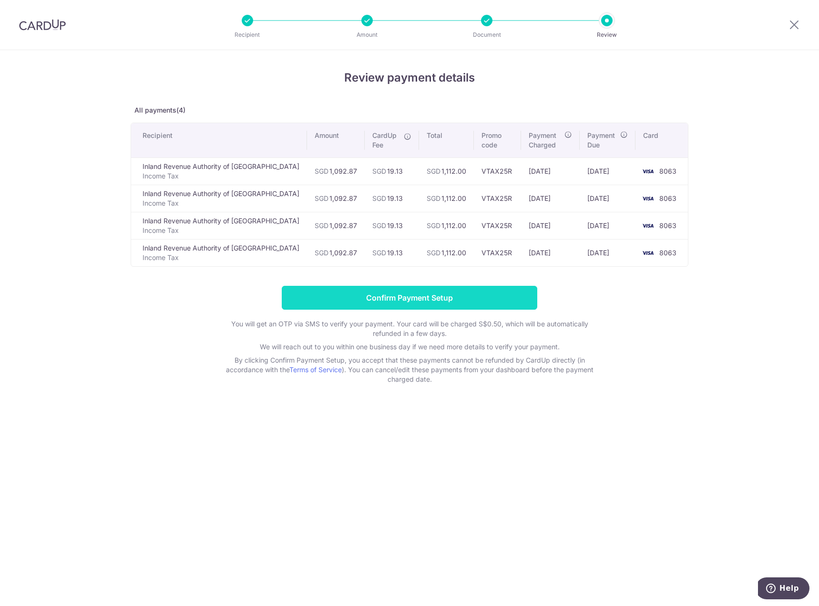
click at [416, 296] on input "Confirm Payment Setup" at bounding box center [410, 298] width 256 height 24
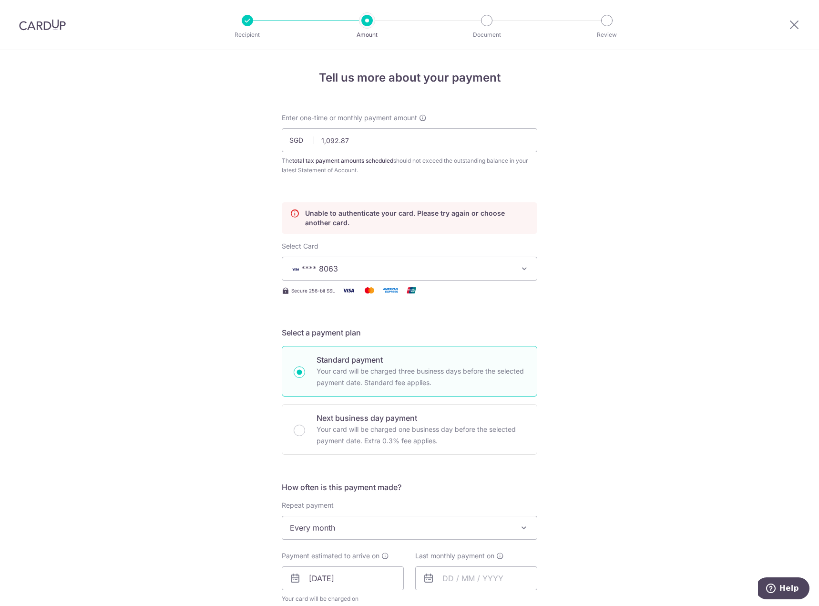
click at [459, 265] on span "**** 8063" at bounding box center [401, 268] width 222 height 11
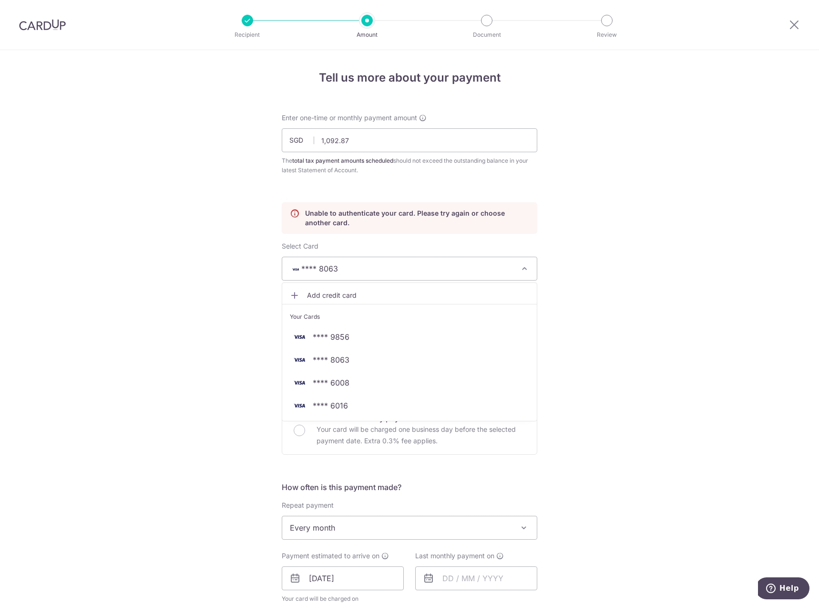
drag, startPoint x: 633, startPoint y: 104, endPoint x: 607, endPoint y: 103, distance: 26.2
click at [634, 104] on div "Tell us more about your payment Enter one-time or monthly payment amount SGD 1,…" at bounding box center [409, 534] width 819 height 968
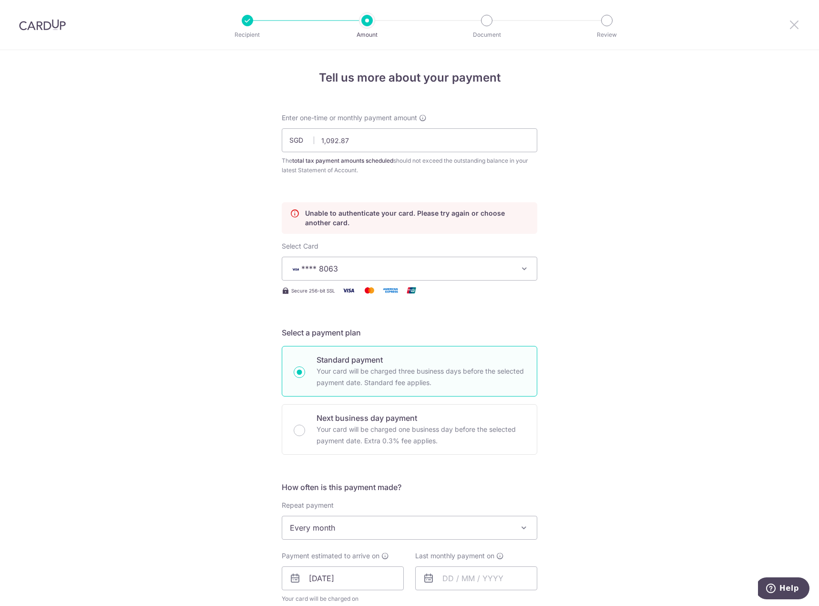
click at [790, 23] on icon at bounding box center [794, 25] width 11 height 12
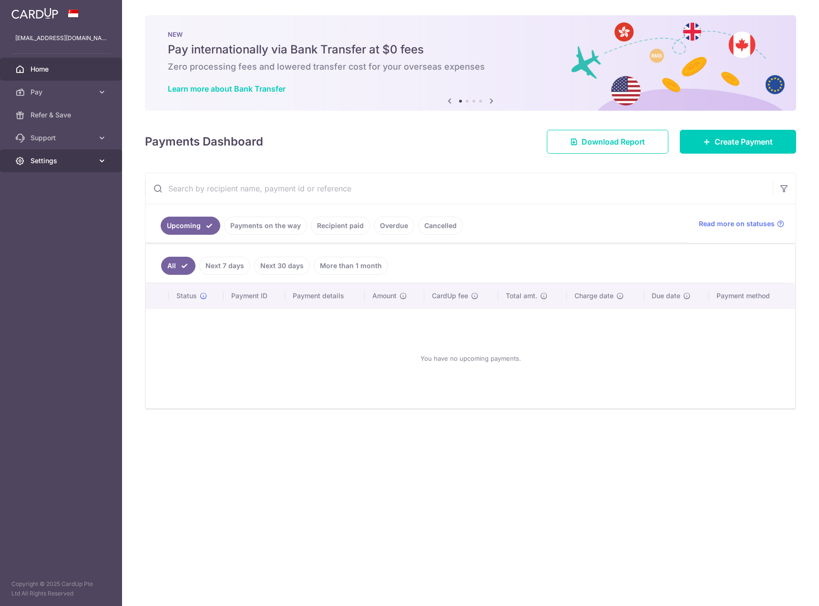
click at [83, 168] on link "Settings" at bounding box center [61, 160] width 122 height 23
click at [70, 187] on span "Account" at bounding box center [62, 184] width 63 height 10
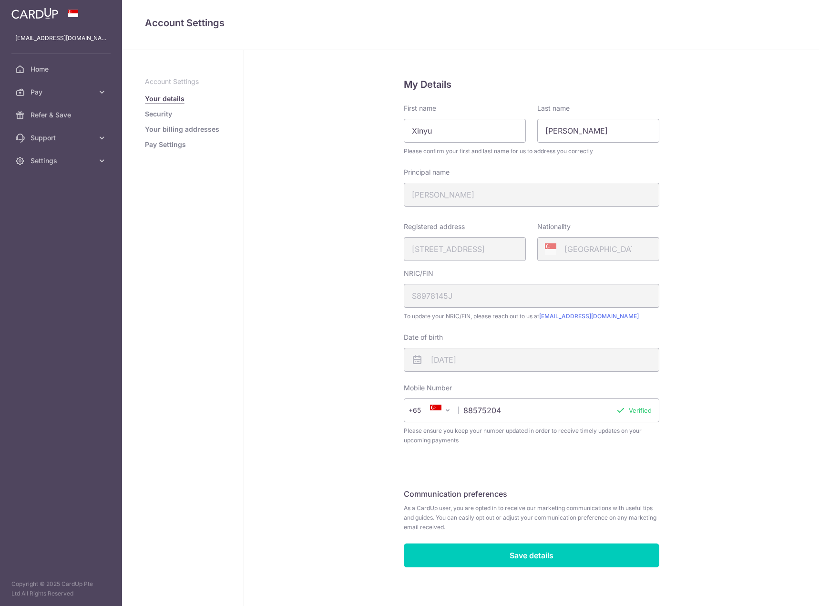
click at [159, 115] on link "Security" at bounding box center [158, 114] width 27 height 10
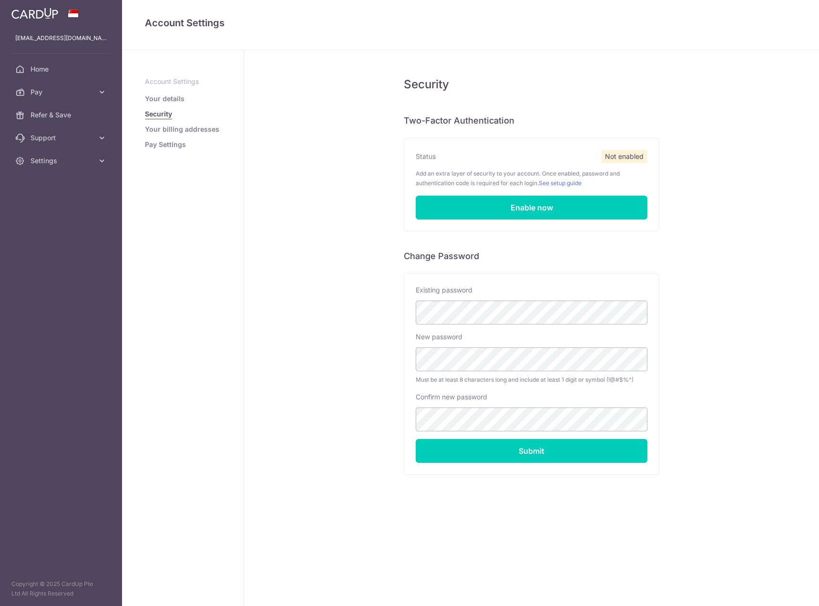
click at [167, 126] on link "Your billing addresses" at bounding box center [182, 129] width 74 height 10
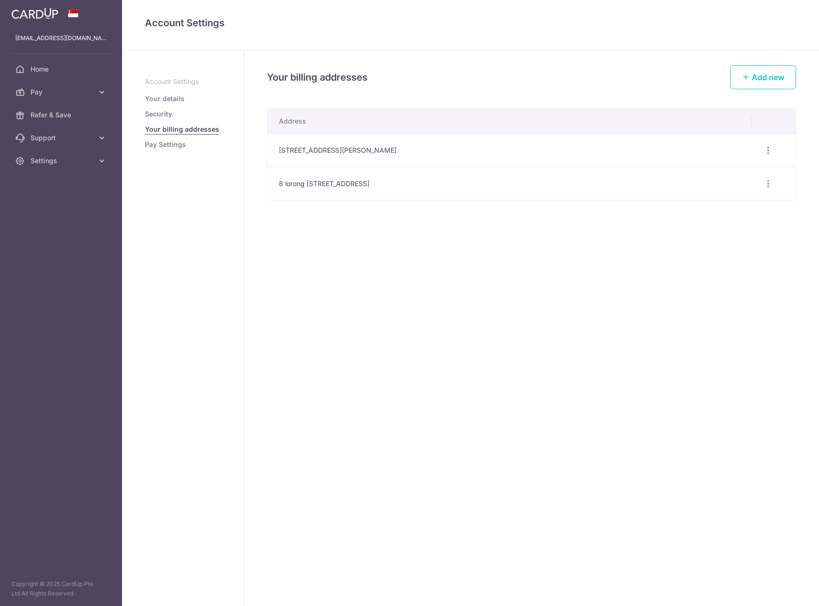
click at [172, 143] on link "Pay Settings" at bounding box center [165, 145] width 41 height 10
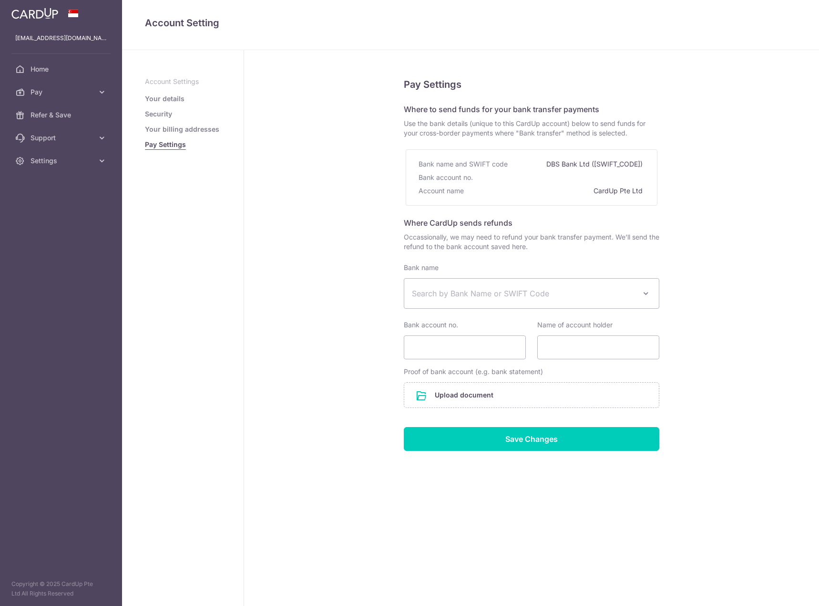
select select
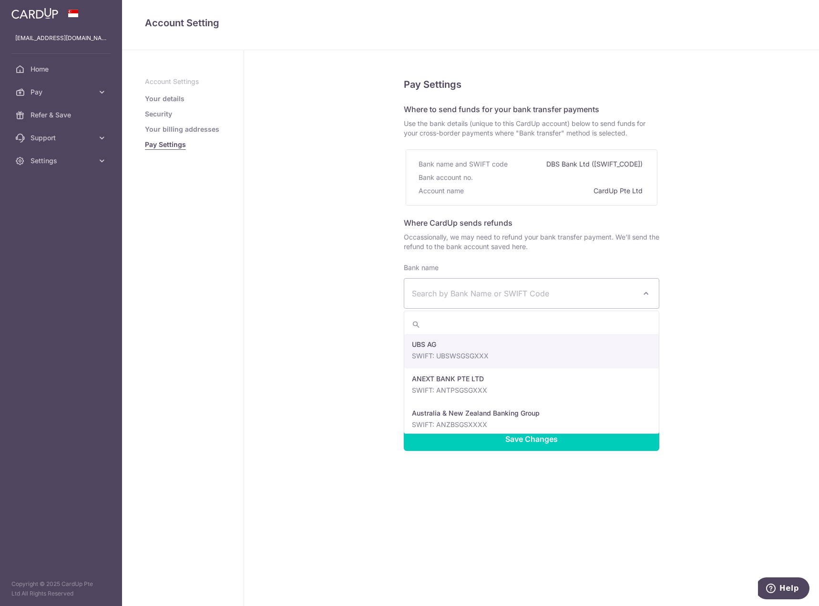
click at [612, 292] on span "Search by Bank Name or SWIFT Code" at bounding box center [524, 293] width 224 height 11
drag, startPoint x: 797, startPoint y: 328, endPoint x: 445, endPoint y: 227, distance: 366.3
click at [794, 328] on div "Pay Settings Where to send funds for your bank transfer payments Use the bank d…" at bounding box center [531, 328] width 575 height 556
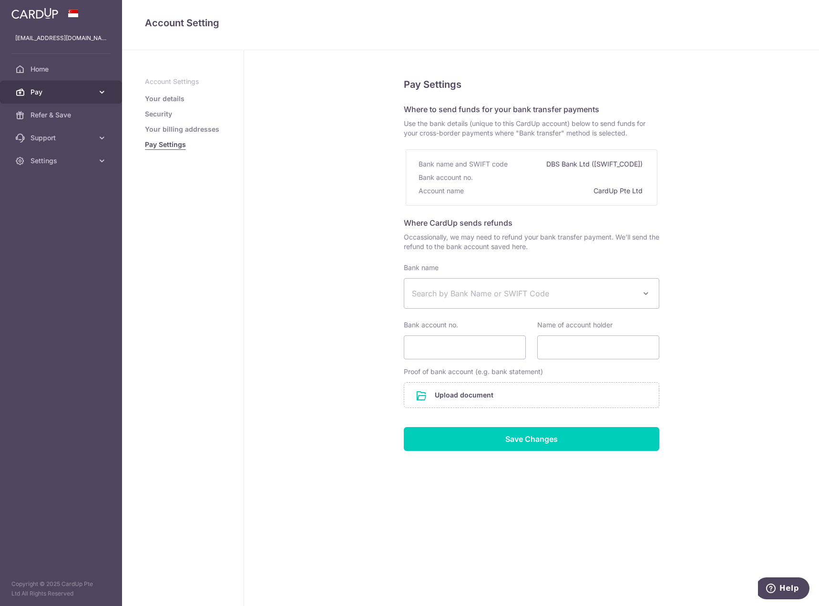
click at [100, 91] on icon at bounding box center [102, 92] width 10 height 10
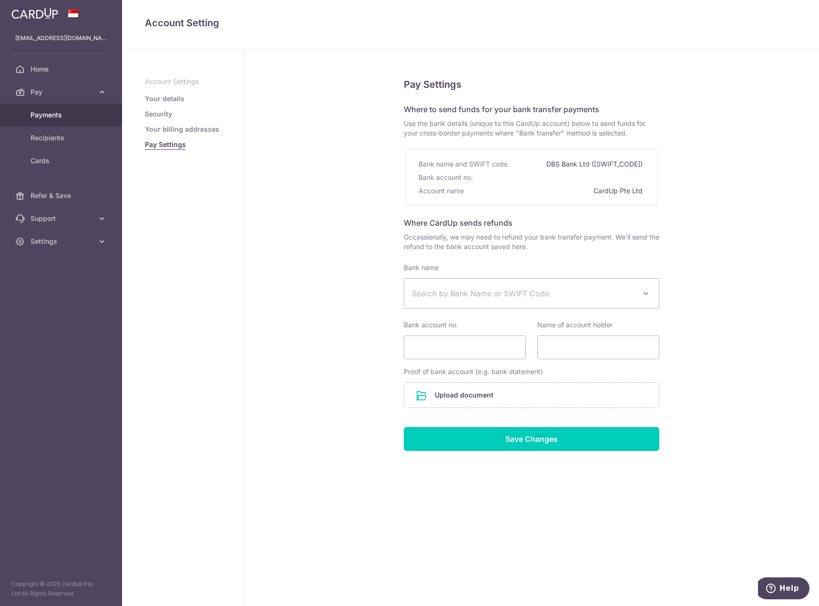
click at [67, 123] on link "Payments" at bounding box center [61, 114] width 122 height 23
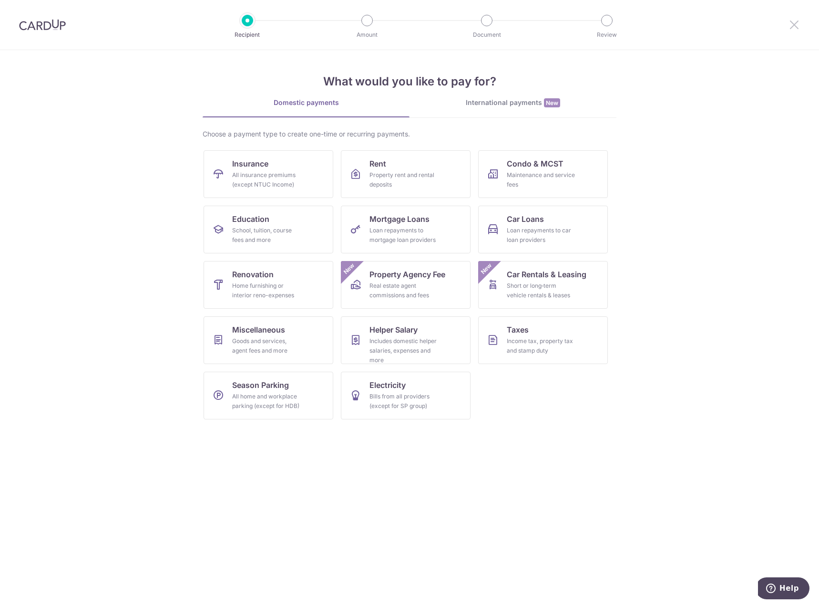
click at [800, 30] on icon at bounding box center [794, 25] width 11 height 12
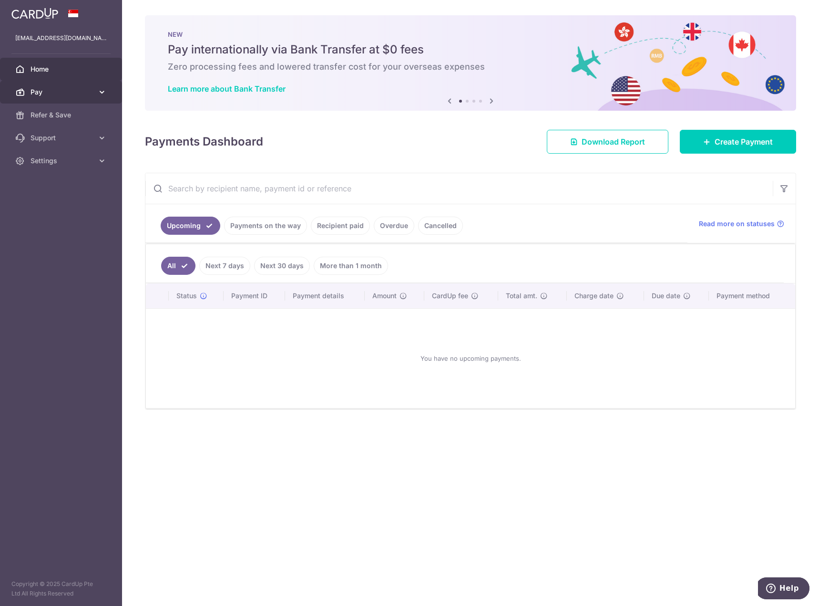
click at [103, 91] on icon at bounding box center [102, 92] width 10 height 10
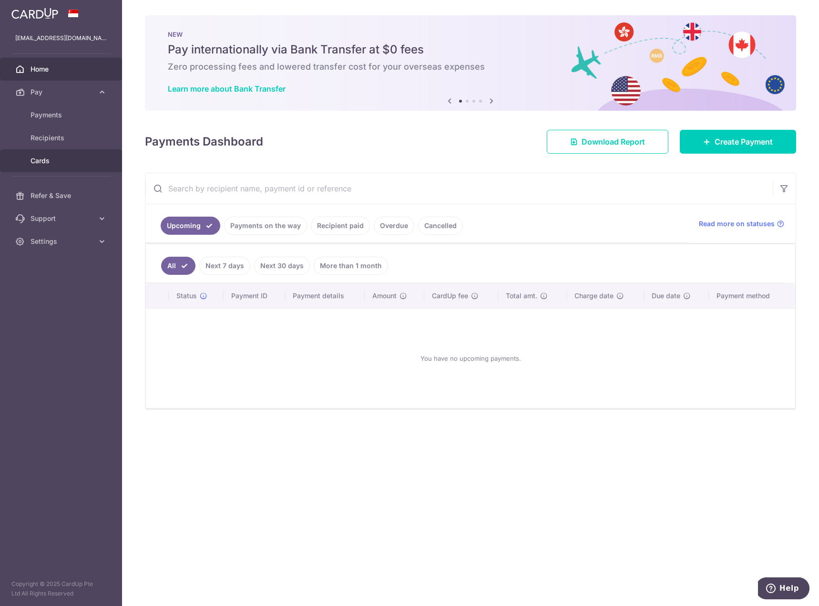
click at [64, 160] on span "Cards" at bounding box center [62, 161] width 63 height 10
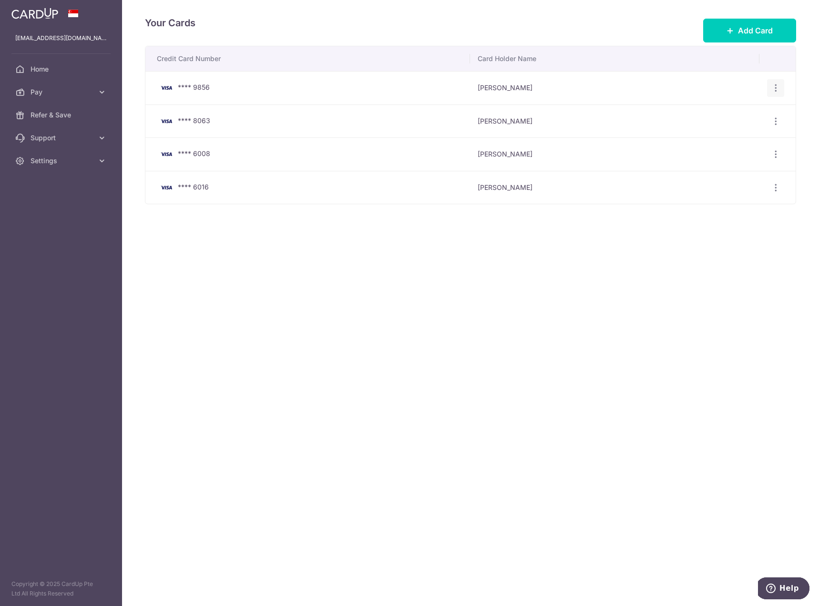
click at [780, 84] on icon "button" at bounding box center [776, 88] width 10 height 10
click at [741, 133] on span "Delete" at bounding box center [744, 137] width 65 height 11
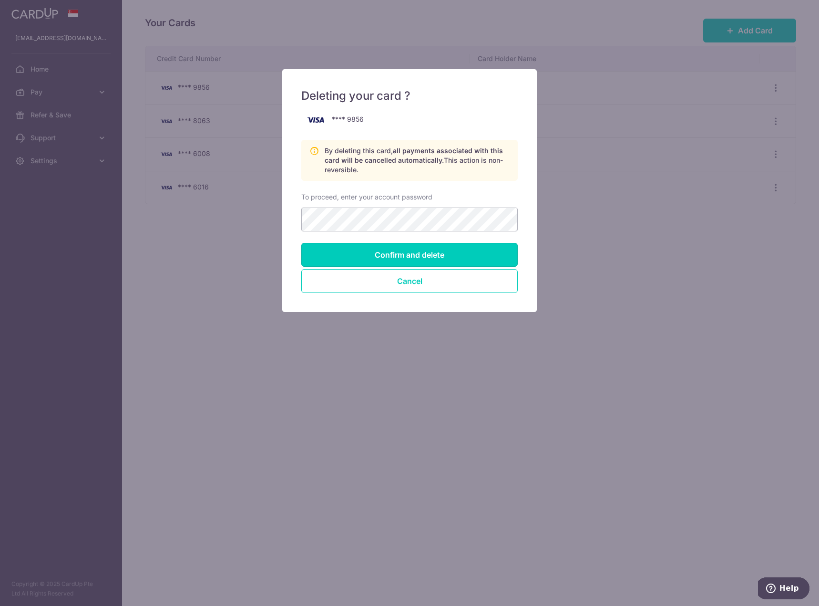
click at [396, 250] on input "Confirm and delete" at bounding box center [409, 255] width 217 height 24
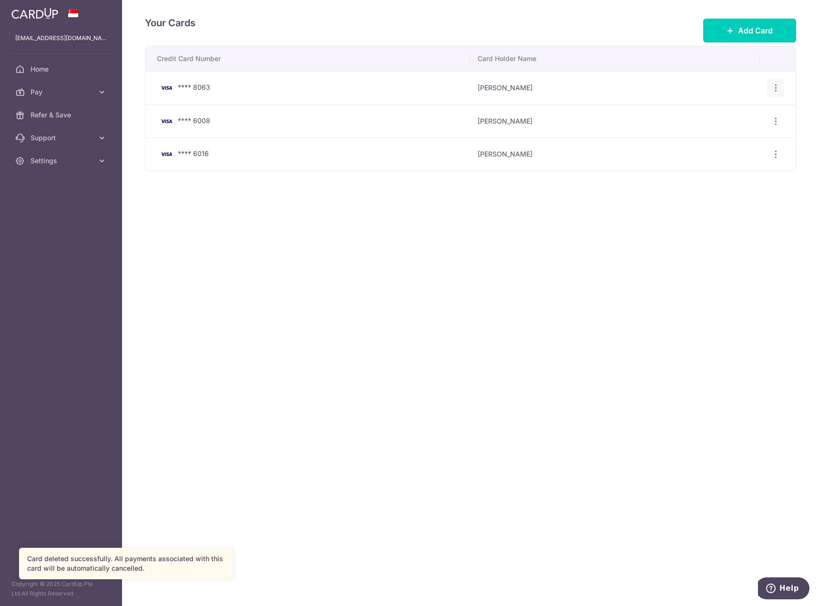
click at [774, 88] on icon "button" at bounding box center [776, 88] width 10 height 10
click at [716, 116] on span "View/Edit" at bounding box center [744, 114] width 65 height 11
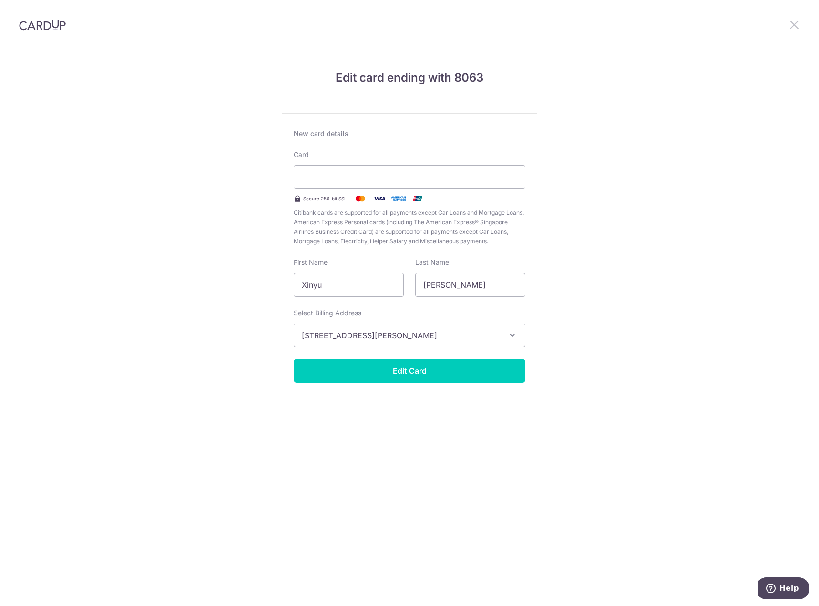
click at [798, 21] on icon at bounding box center [794, 25] width 11 height 12
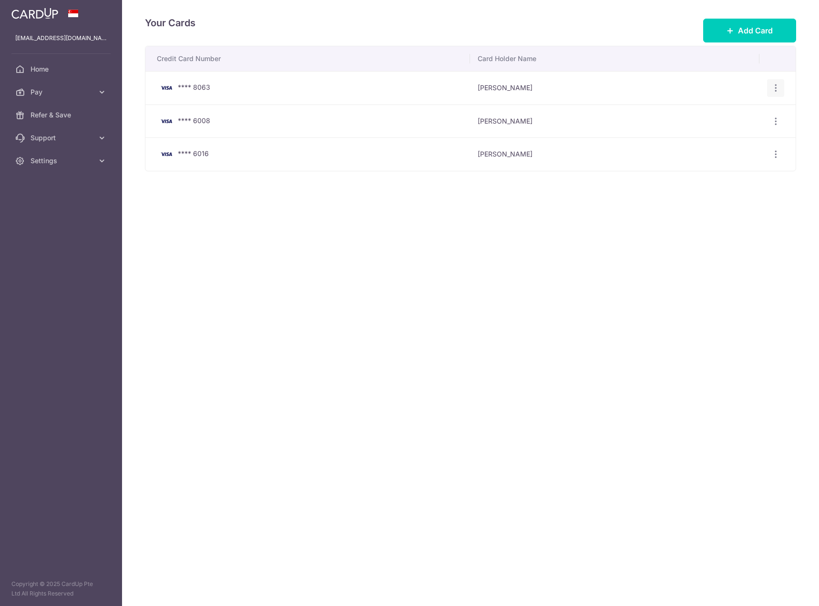
click at [779, 87] on icon "button" at bounding box center [776, 88] width 10 height 10
click at [727, 133] on span "Delete" at bounding box center [744, 137] width 65 height 11
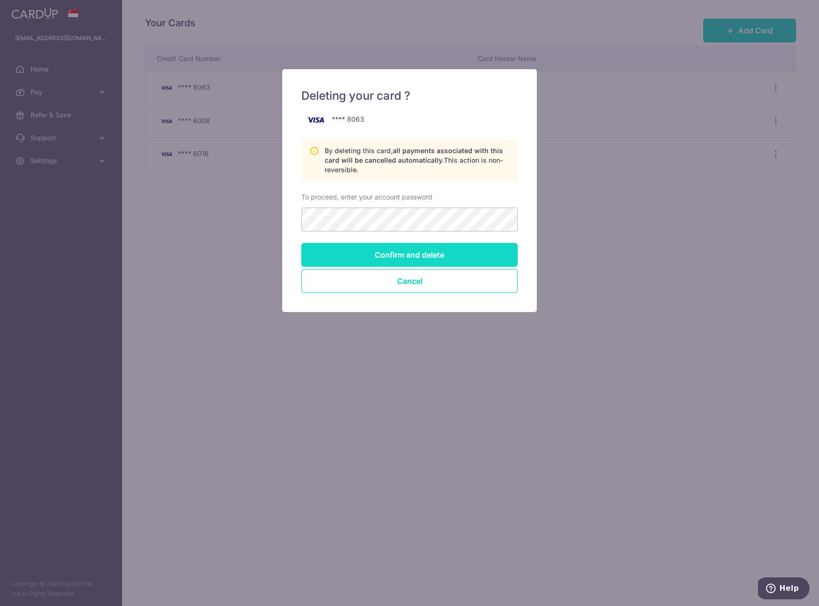
click at [406, 252] on input "Confirm and delete" at bounding box center [409, 255] width 217 height 24
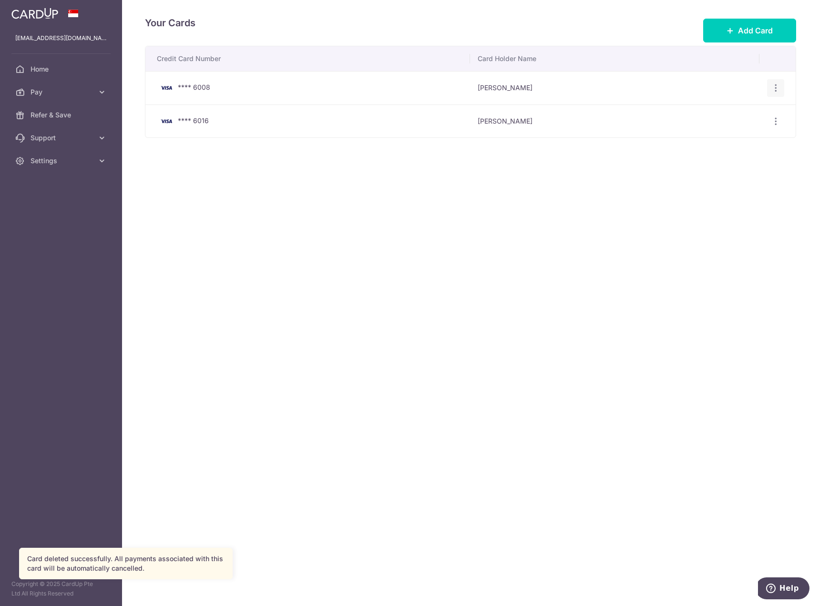
click at [774, 87] on icon "button" at bounding box center [776, 88] width 10 height 10
click at [719, 119] on span "View/Edit" at bounding box center [744, 114] width 65 height 11
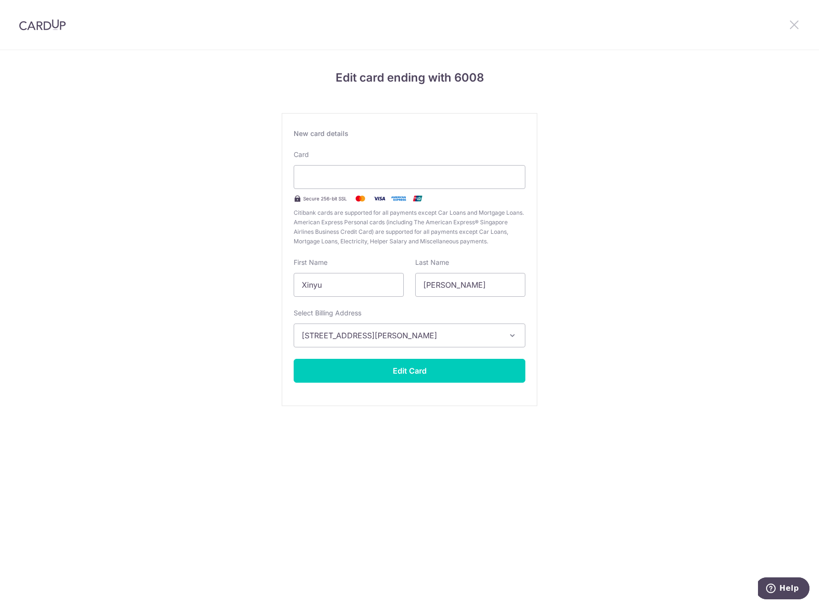
click at [794, 30] on icon at bounding box center [794, 25] width 11 height 12
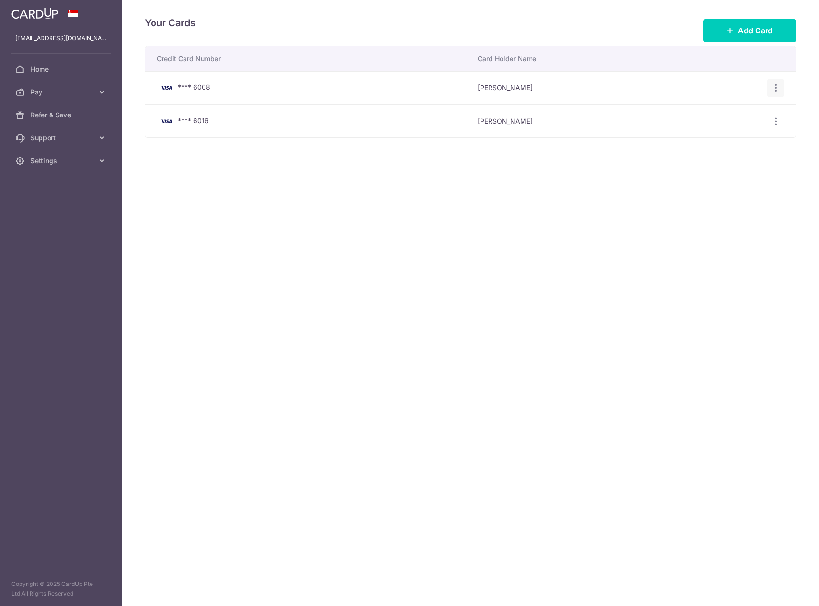
click at [776, 89] on icon "button" at bounding box center [776, 88] width 10 height 10
click at [740, 136] on span "Delete" at bounding box center [744, 137] width 65 height 11
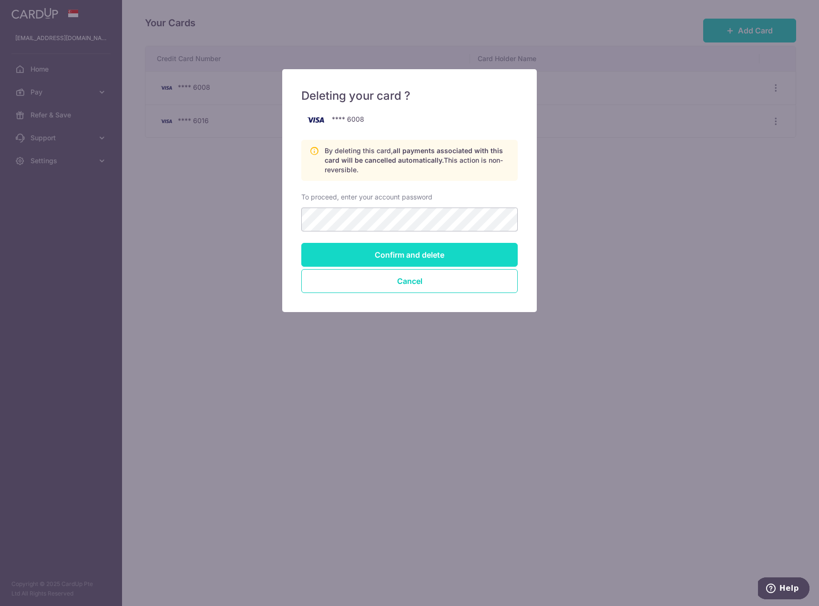
click at [416, 255] on input "Confirm and delete" at bounding box center [409, 255] width 217 height 24
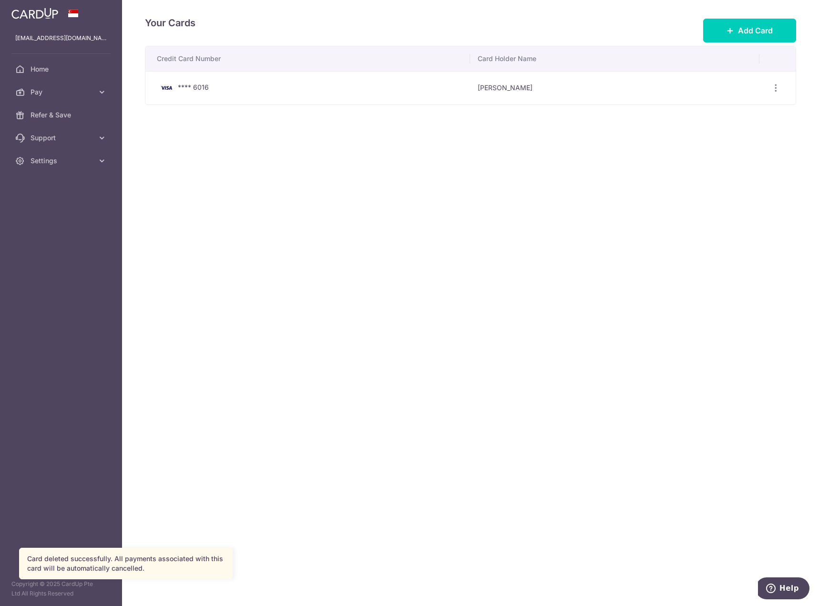
click at [777, 87] on icon "button" at bounding box center [776, 88] width 10 height 10
click at [726, 137] on span "Delete" at bounding box center [744, 137] width 65 height 11
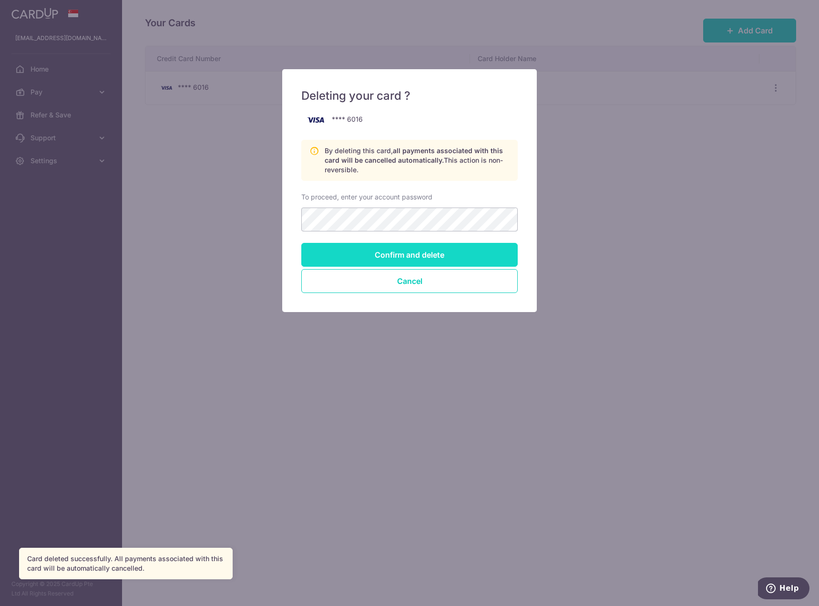
click at [421, 250] on input "Confirm and delete" at bounding box center [409, 255] width 217 height 24
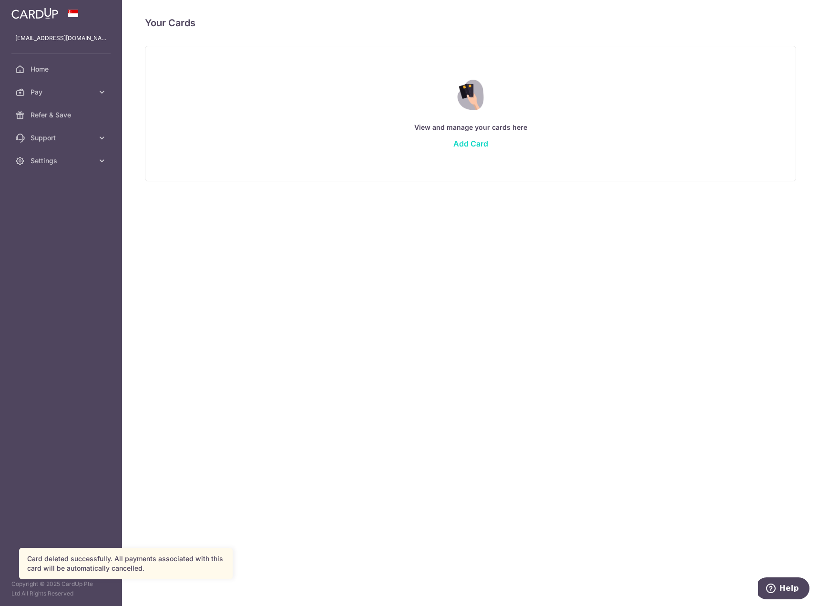
click at [466, 142] on link "Add Card" at bounding box center [471, 144] width 35 height 10
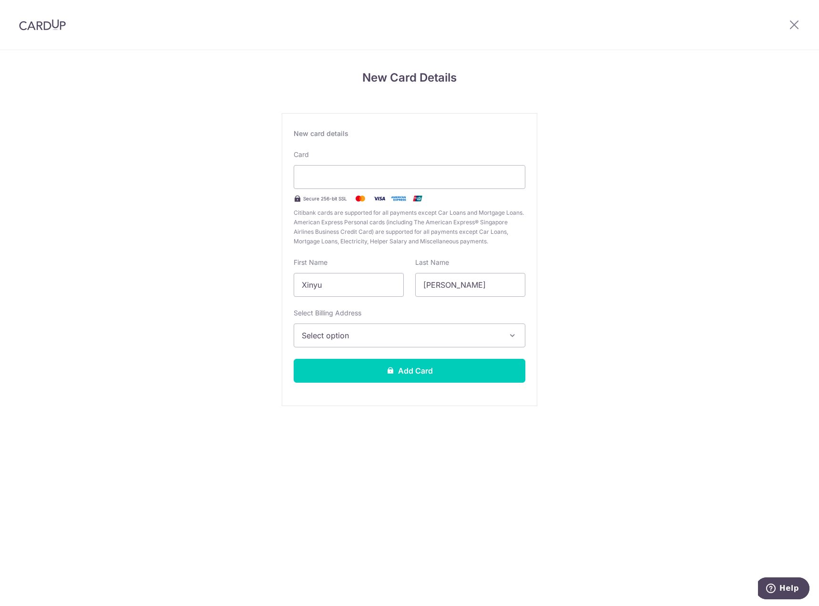
click at [366, 330] on span "Select option" at bounding box center [401, 335] width 198 height 11
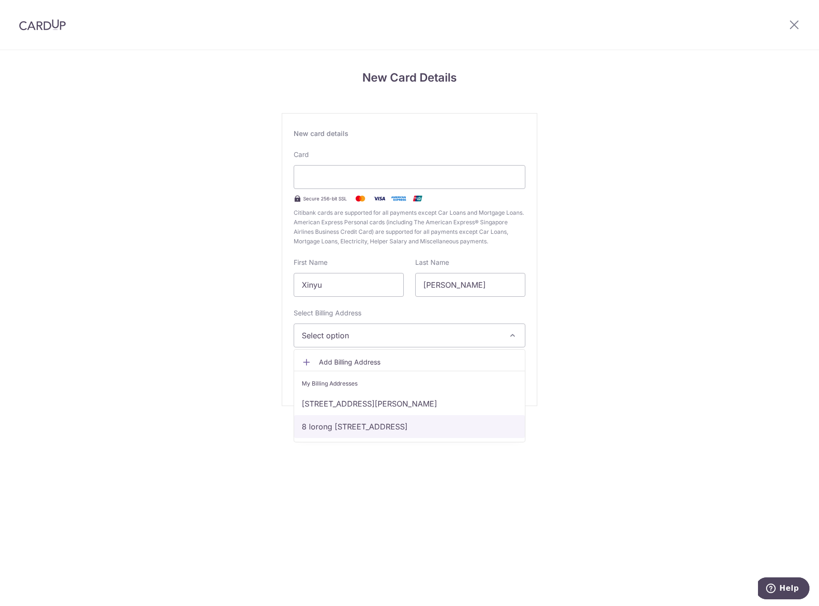
click at [373, 420] on link "8 lorong 6 geylang, #5-6, Singapore, Singapore-399242" at bounding box center [409, 426] width 231 height 23
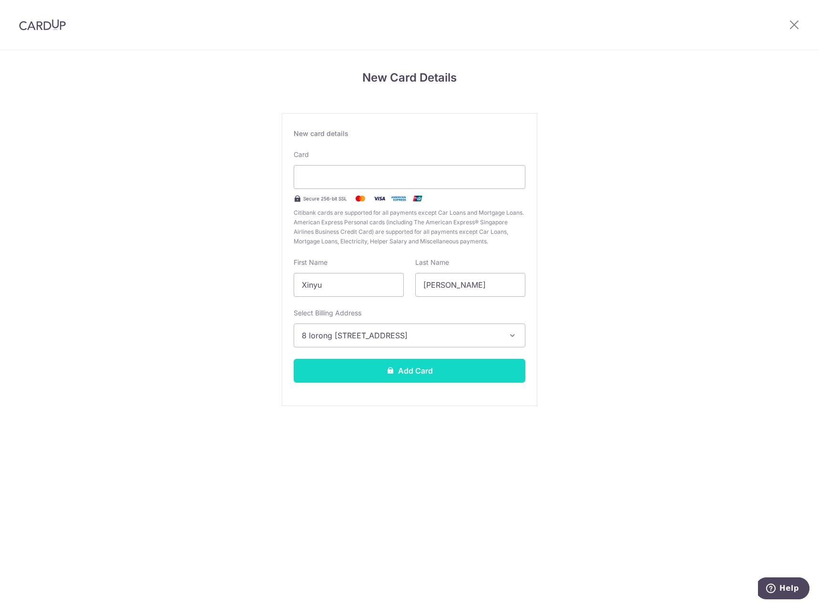
click at [407, 374] on button "Add Card" at bounding box center [410, 371] width 232 height 24
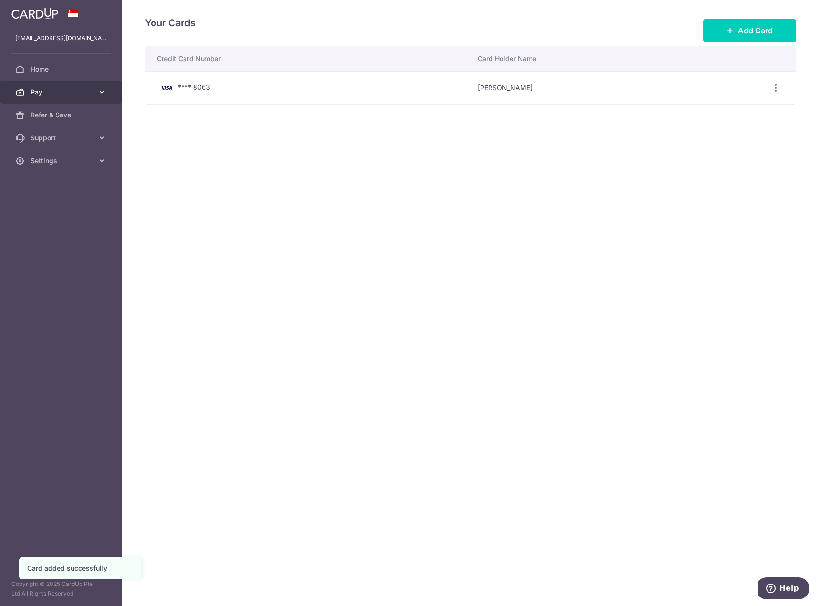
click at [65, 96] on span "Pay" at bounding box center [62, 92] width 63 height 10
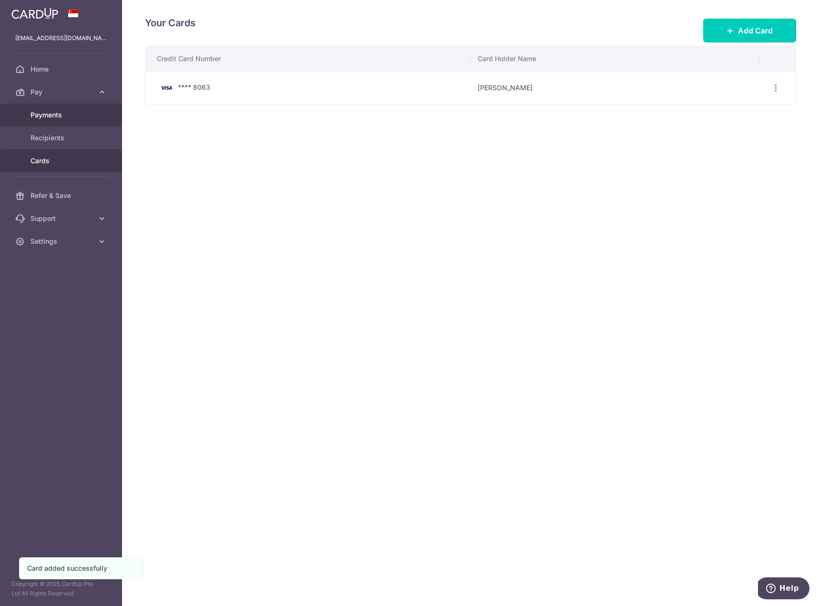
click at [57, 109] on link "Payments" at bounding box center [61, 114] width 122 height 23
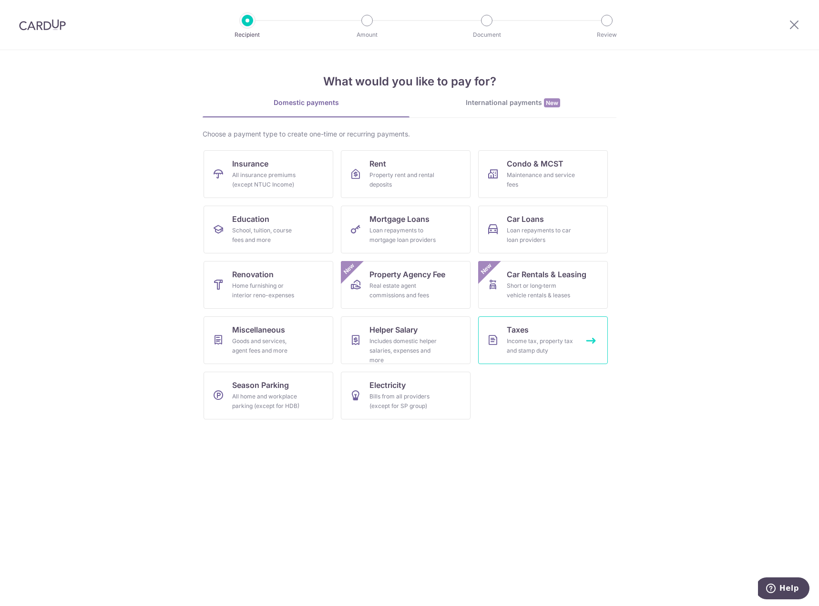
click at [537, 334] on link "Taxes Income tax, property tax and stamp duty" at bounding box center [543, 340] width 130 height 48
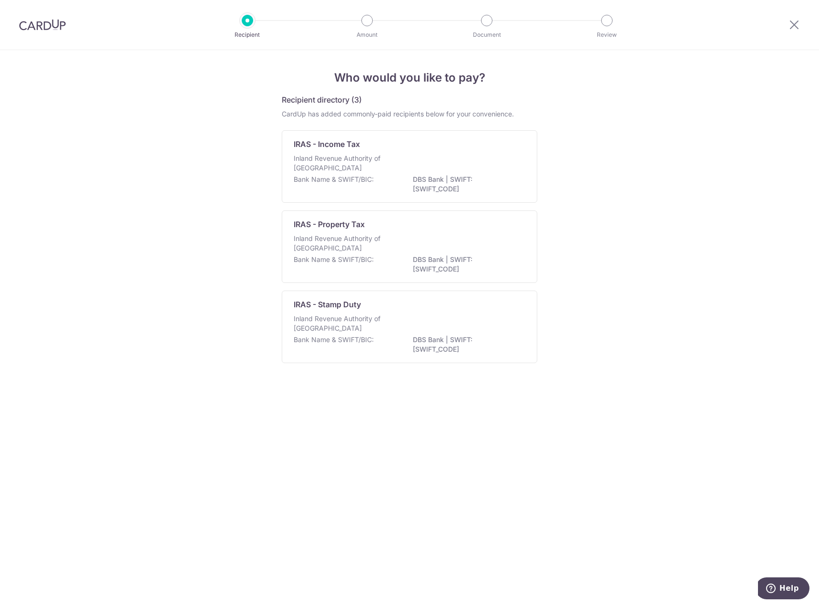
click at [333, 167] on p "Inland Revenue Authority of [GEOGRAPHIC_DATA]" at bounding box center [344, 163] width 101 height 19
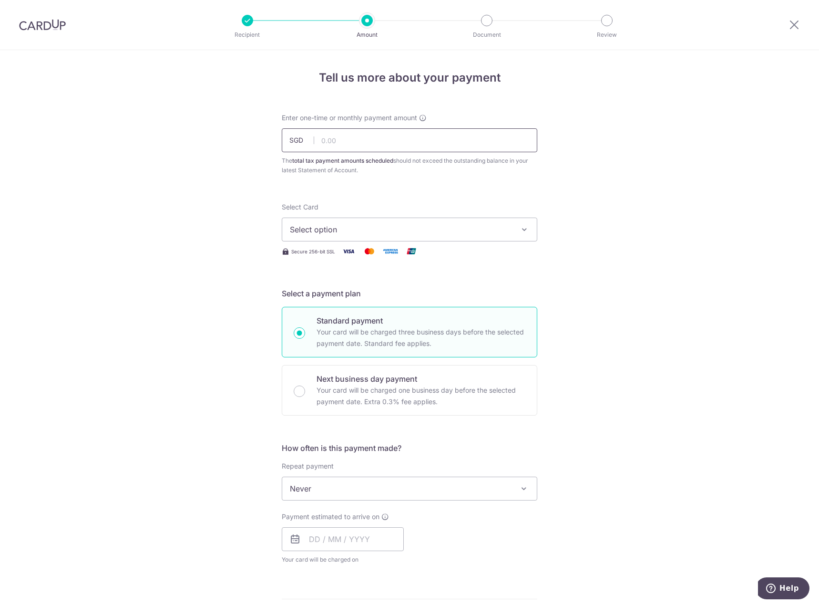
click at [382, 140] on input "text" at bounding box center [410, 140] width 256 height 24
type input "1,092.87"
click at [347, 233] on span "Select option" at bounding box center [401, 229] width 222 height 11
click at [351, 295] on span "**** 8063" at bounding box center [409, 297] width 239 height 11
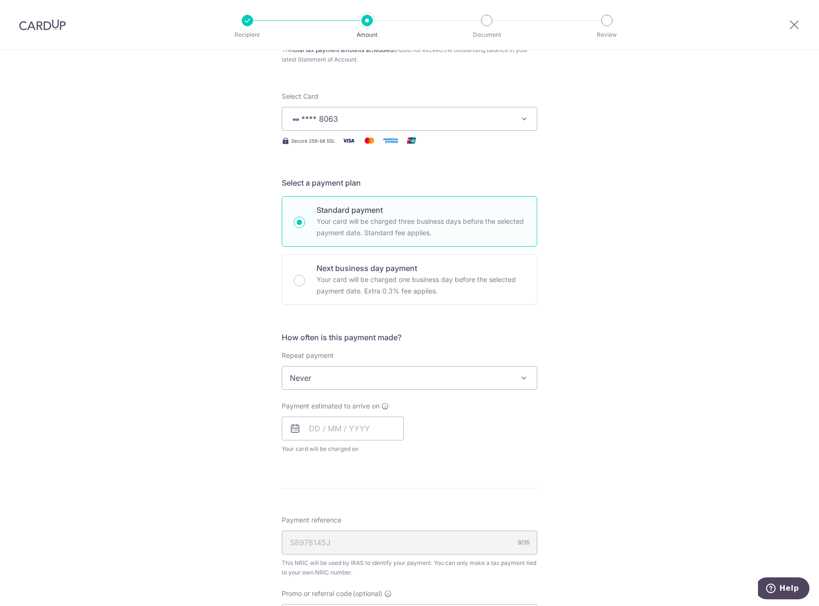
scroll to position [143, 0]
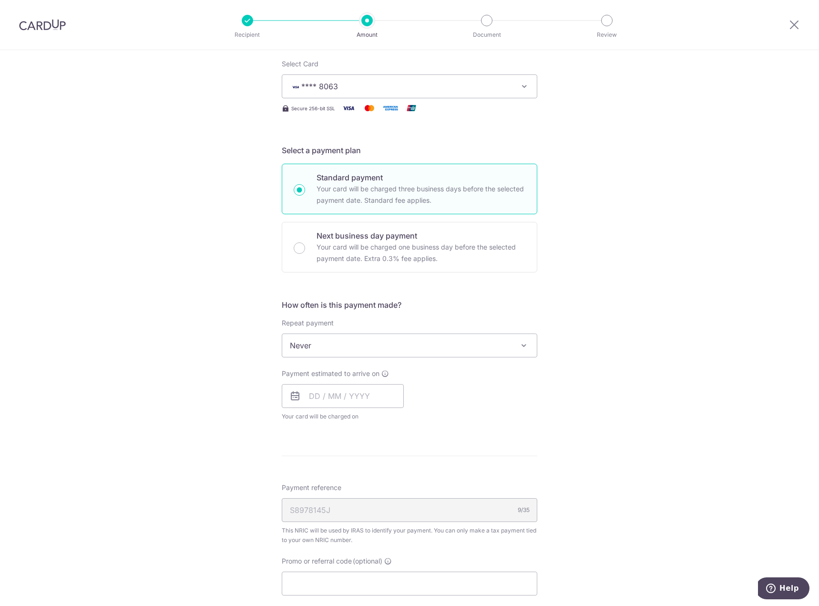
click at [328, 341] on span "Never" at bounding box center [409, 345] width 255 height 23
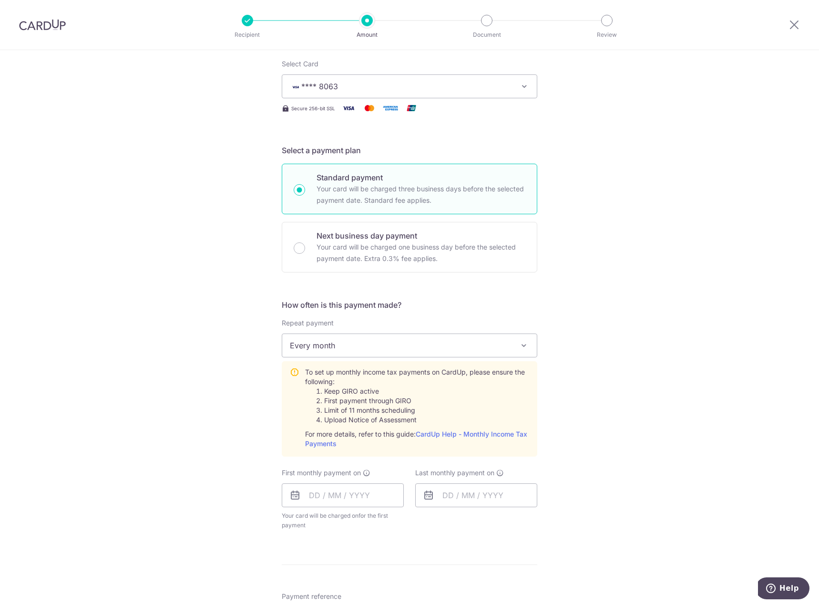
select select "3"
drag, startPoint x: 344, startPoint y: 497, endPoint x: 345, endPoint y: 504, distance: 7.2
click at [344, 497] on input "text" at bounding box center [343, 495] width 122 height 24
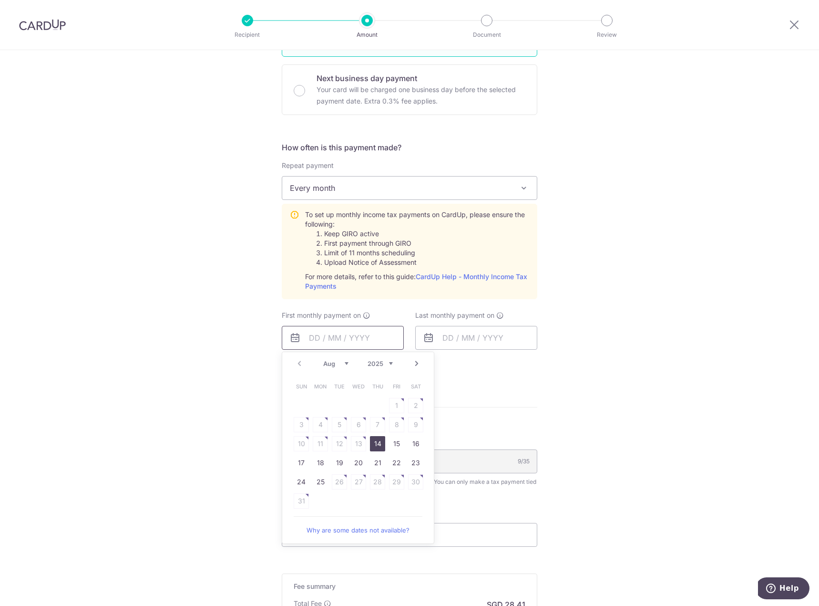
scroll to position [238, 0]
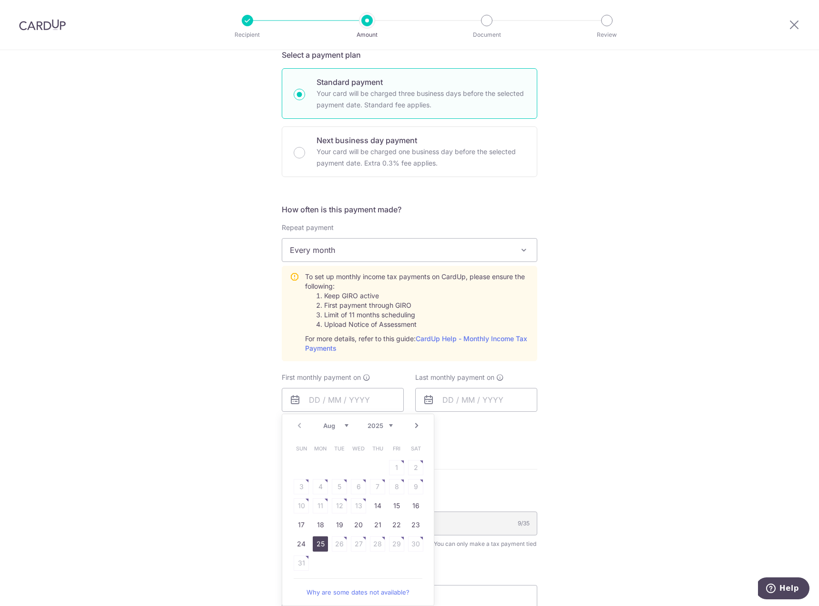
drag, startPoint x: 316, startPoint y: 545, endPoint x: 445, endPoint y: 423, distance: 177.8
click at [316, 545] on link "25" at bounding box center [320, 543] width 15 height 15
type input "[DATE]"
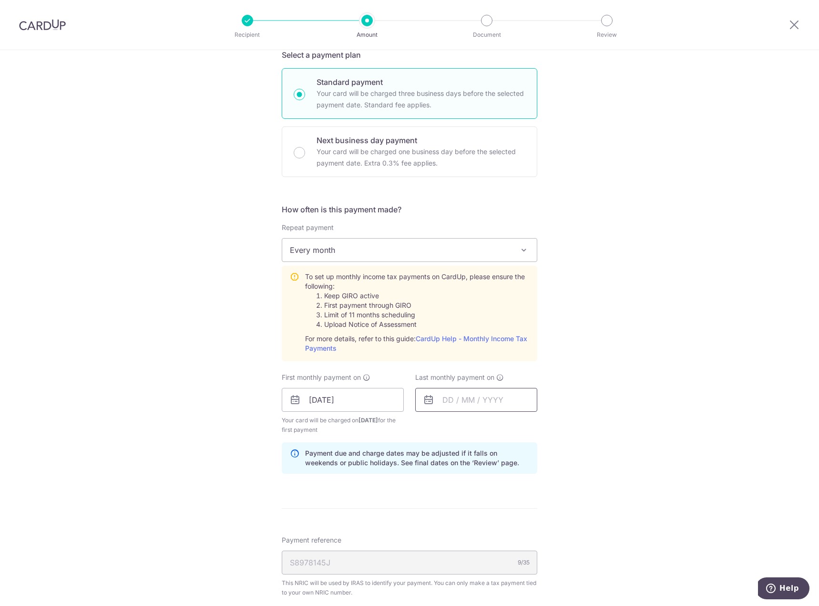
click at [466, 402] on input "text" at bounding box center [476, 400] width 122 height 24
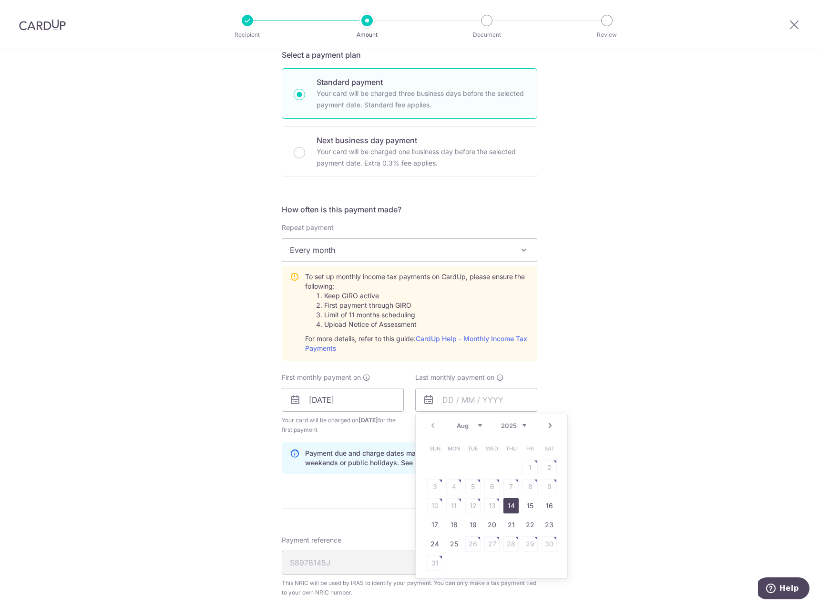
click at [477, 425] on select "Aug Sep Oct Nov Dec" at bounding box center [469, 426] width 25 height 8
click at [514, 523] on link "25" at bounding box center [511, 524] width 15 height 15
type input "[DATE]"
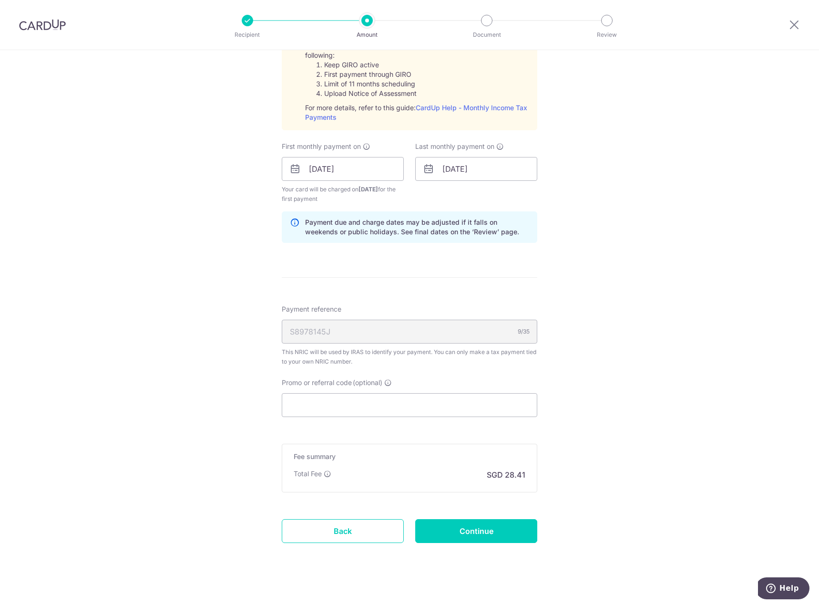
scroll to position [477, 0]
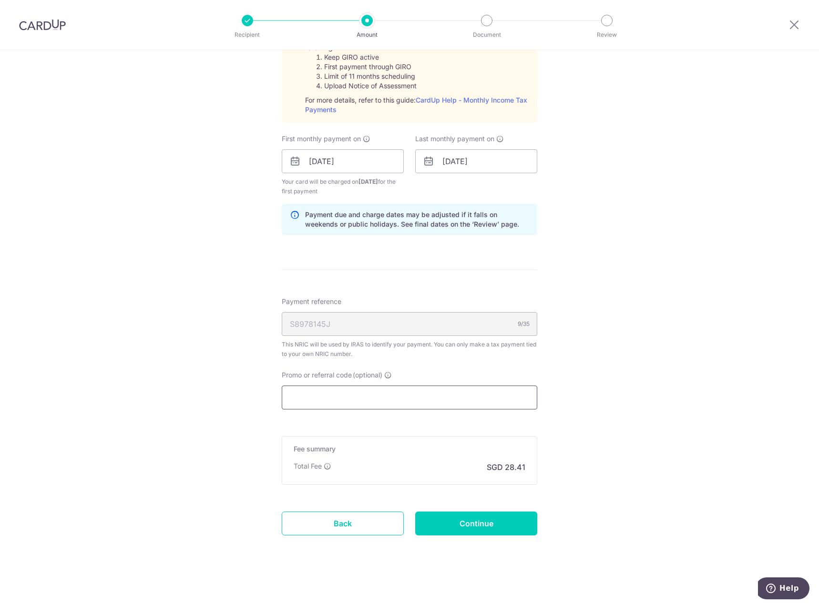
click at [354, 401] on input "Promo or referral code (optional)" at bounding box center [410, 397] width 256 height 24
paste input "VTAX25R"
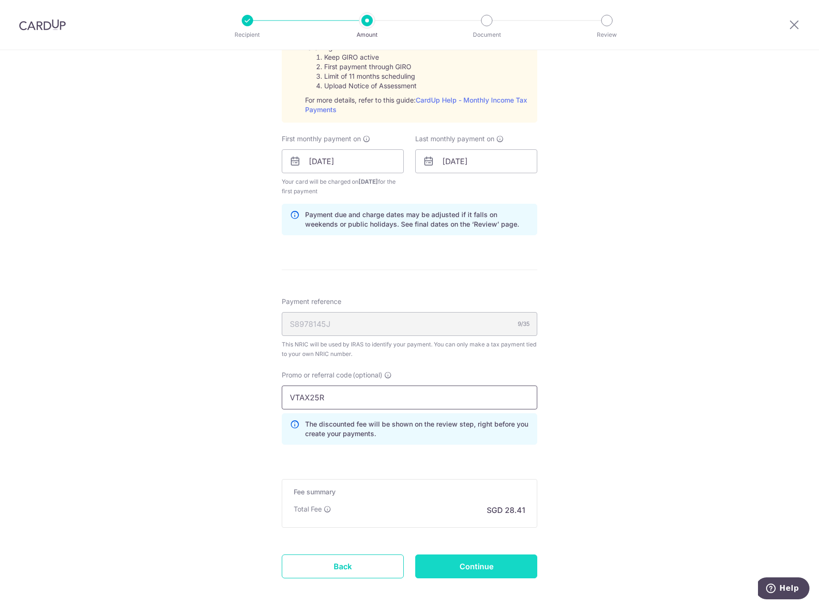
type input "VTAX25R"
click at [479, 562] on input "Continue" at bounding box center [476, 566] width 122 height 24
type input "Create Schedule"
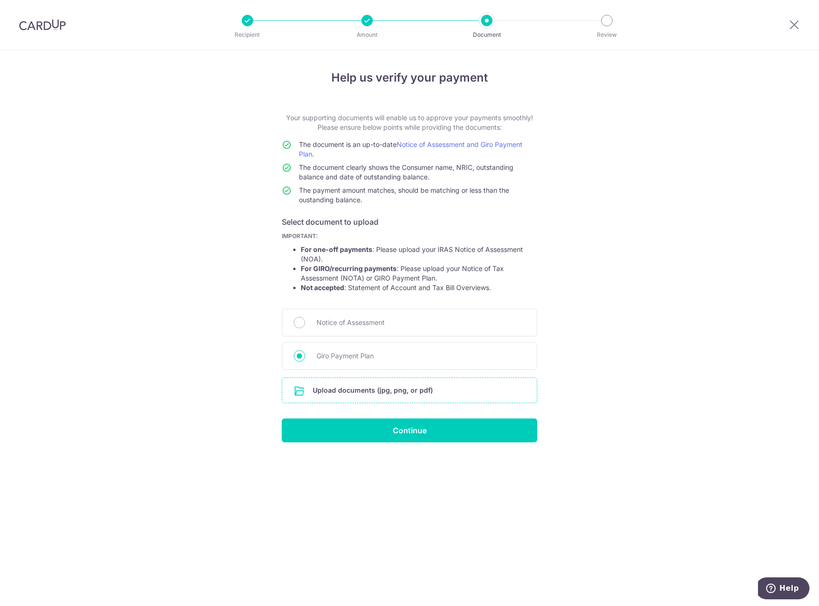
click at [345, 382] on input "file" at bounding box center [409, 390] width 255 height 25
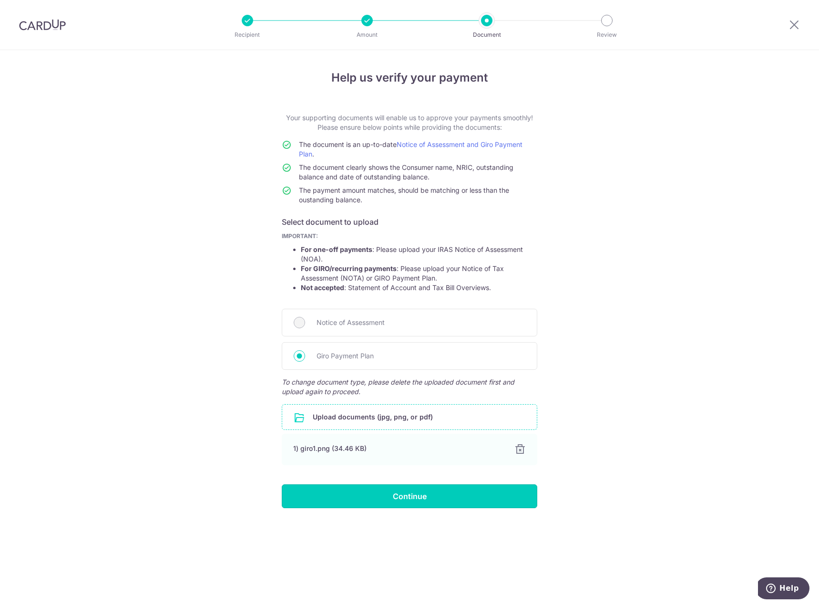
click at [395, 500] on input "Continue" at bounding box center [410, 496] width 256 height 24
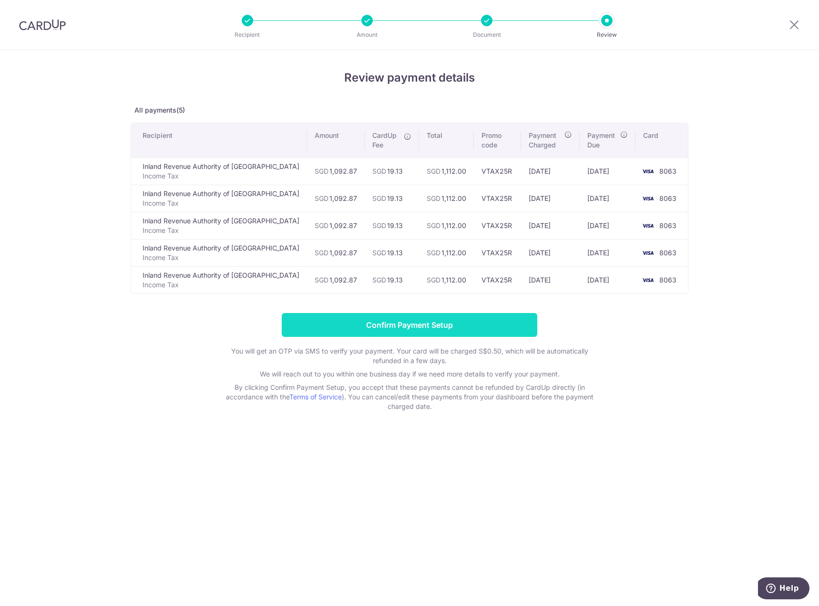
click at [421, 325] on input "Confirm Payment Setup" at bounding box center [410, 325] width 256 height 24
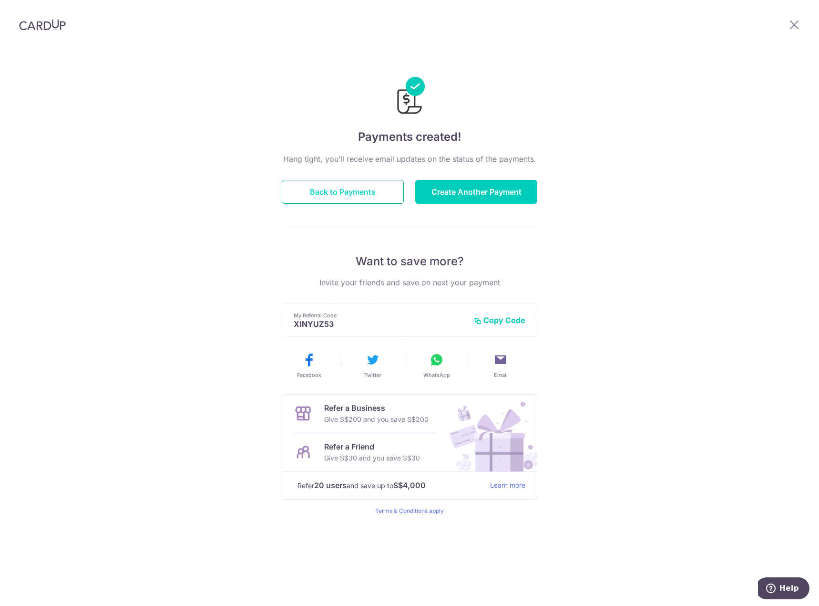
click at [368, 192] on button "Back to Payments" at bounding box center [343, 192] width 122 height 24
